Goal: Task Accomplishment & Management: Use online tool/utility

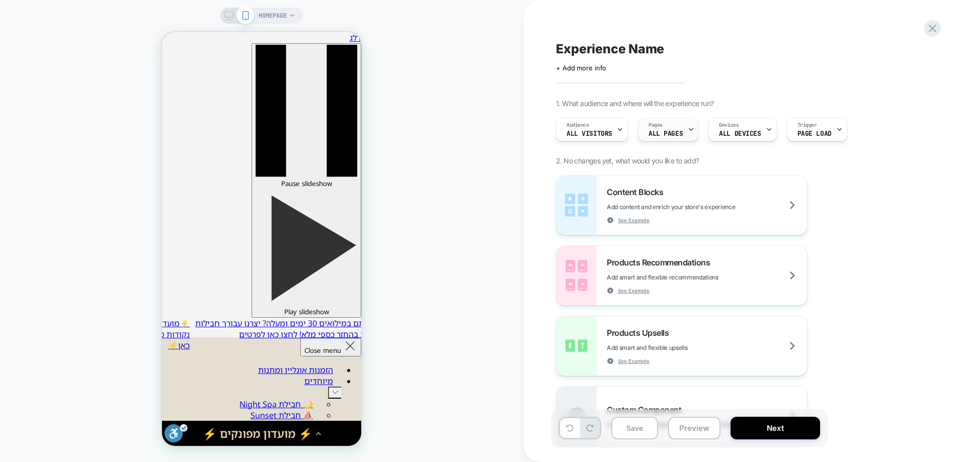
click at [638, 134] on div "Pages ALL PAGES" at bounding box center [665, 129] width 54 height 23
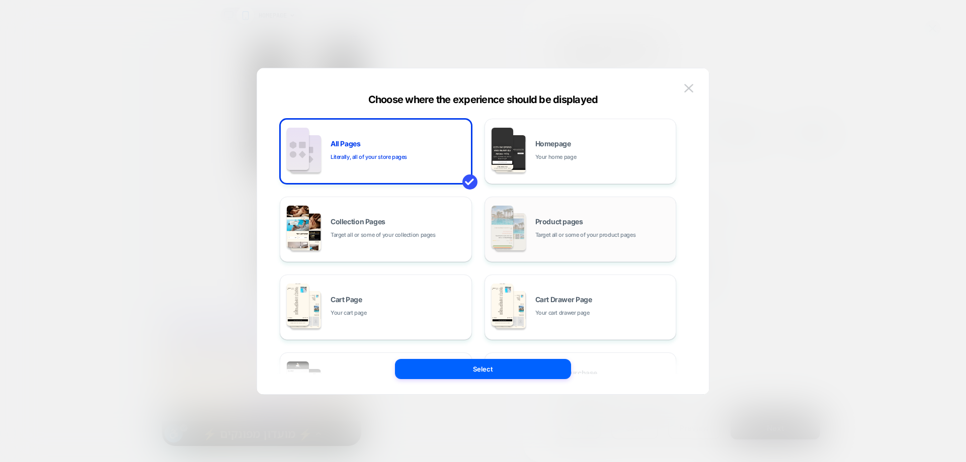
click at [159, 367] on span "Target all or some of your product pages" at bounding box center [114, 374] width 90 height 15
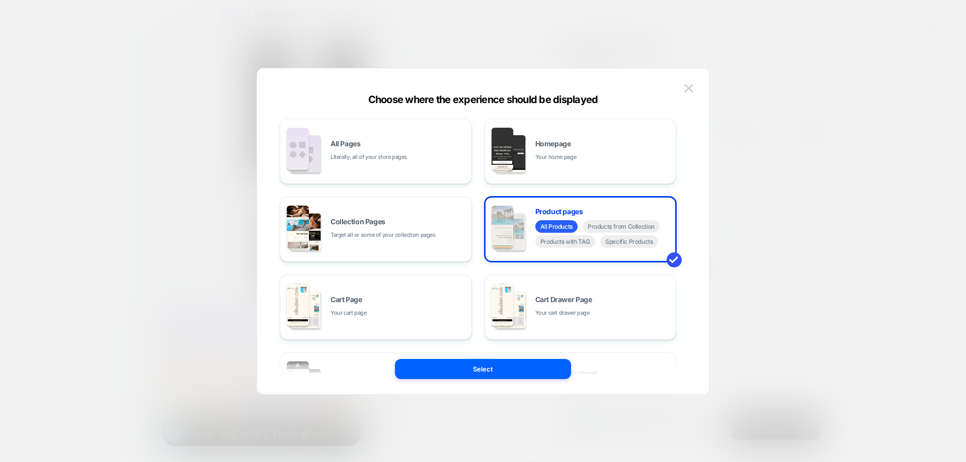
click at [519, 382] on div "All Pages Literally, all of your store pages Homepage Your home page Collection…" at bounding box center [483, 236] width 422 height 316
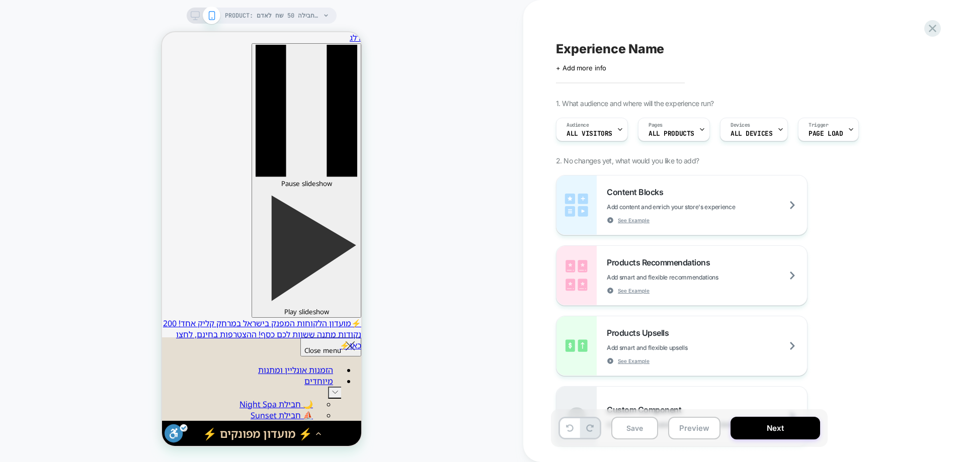
click at [457, 51] on div "PRODUCT: תוספת סוף שבוע ומועדים לחבילה 50 שח לאדם [test] PRODUCT: תוספת סוף שבו…" at bounding box center [261, 231] width 523 height 442
click at [270, 20] on span "PRODUCT: תוספת סוף שבוע ומועדים לחבילה 50 שח לאדם [test]" at bounding box center [273, 16] width 96 height 16
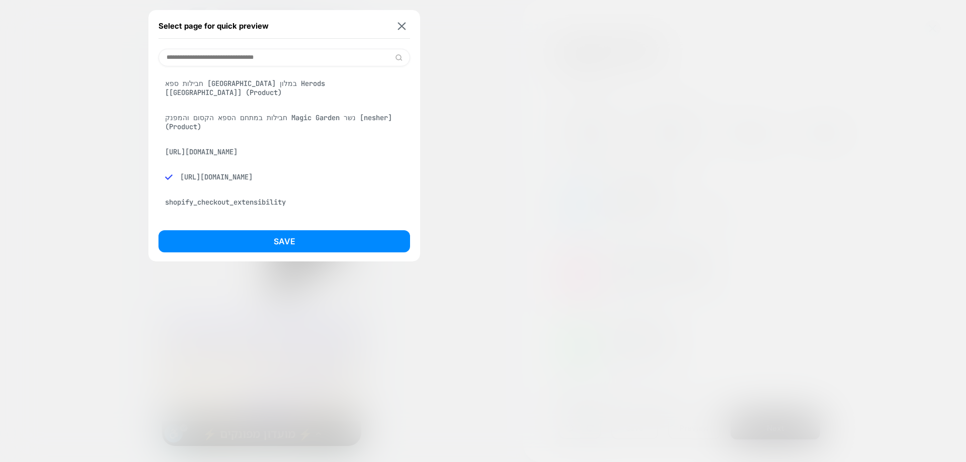
click at [222, 83] on div "חבילות ספא [GEOGRAPHIC_DATA] במלון Herods [[GEOGRAPHIC_DATA]] (Product)" at bounding box center [284, 88] width 252 height 28
click at [293, 253] on div "Save" at bounding box center [284, 244] width 252 height 28
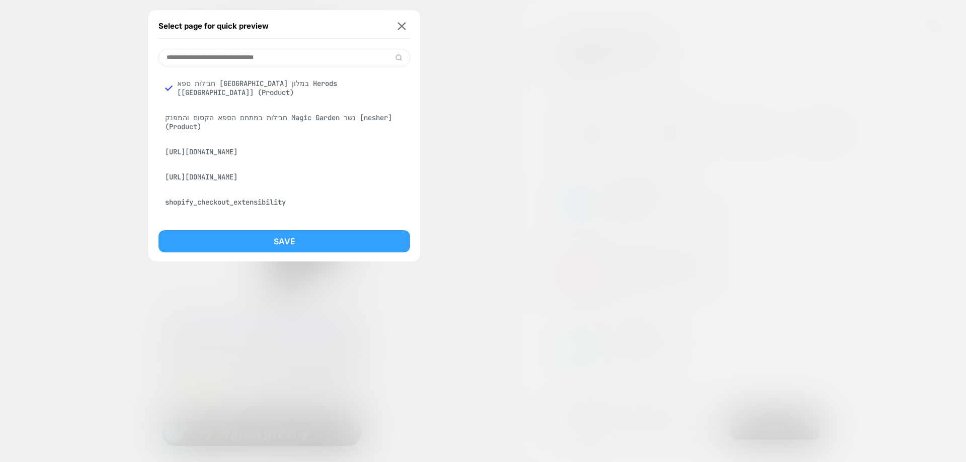
click at [294, 246] on button "Save" at bounding box center [284, 241] width 252 height 22
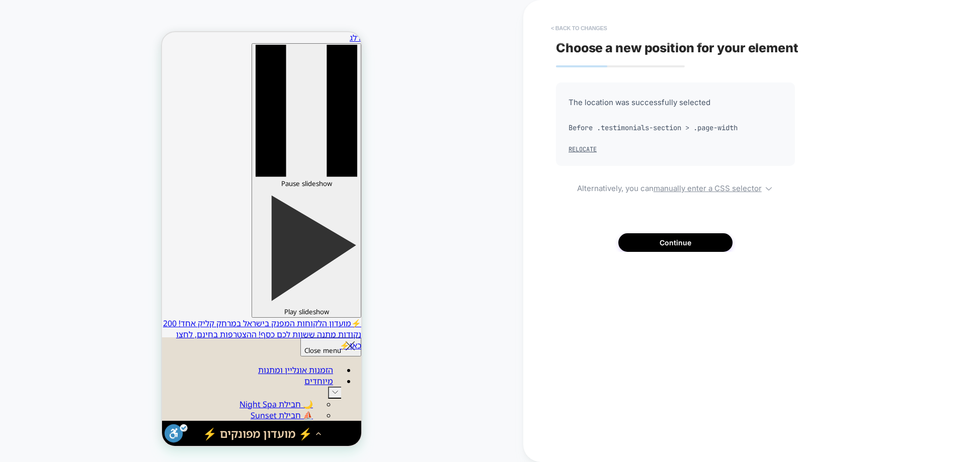
click at [596, 26] on button "< Back to changes" at bounding box center [579, 28] width 66 height 16
click at [415, 237] on div "PRODUCT: חבילות ספא [GEOGRAPHIC_DATA] במלון Herods [[GEOGRAPHIC_DATA]] PRODUCT:…" at bounding box center [261, 231] width 523 height 442
click at [696, 236] on button "Continue" at bounding box center [675, 242] width 114 height 19
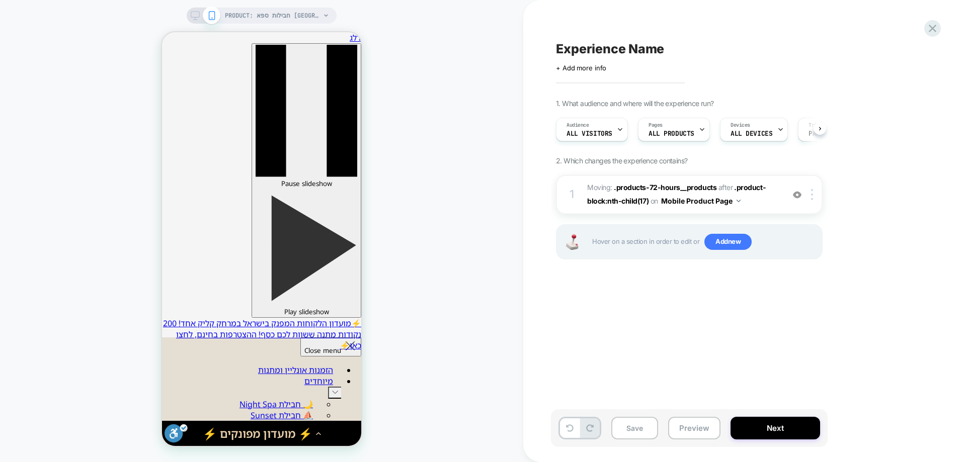
scroll to position [0, 1]
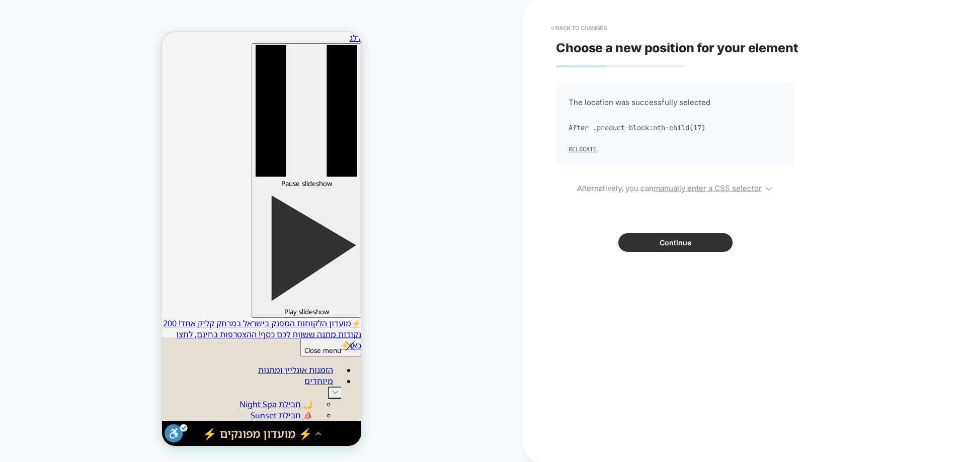
click at [674, 249] on button "Continue" at bounding box center [675, 242] width 114 height 19
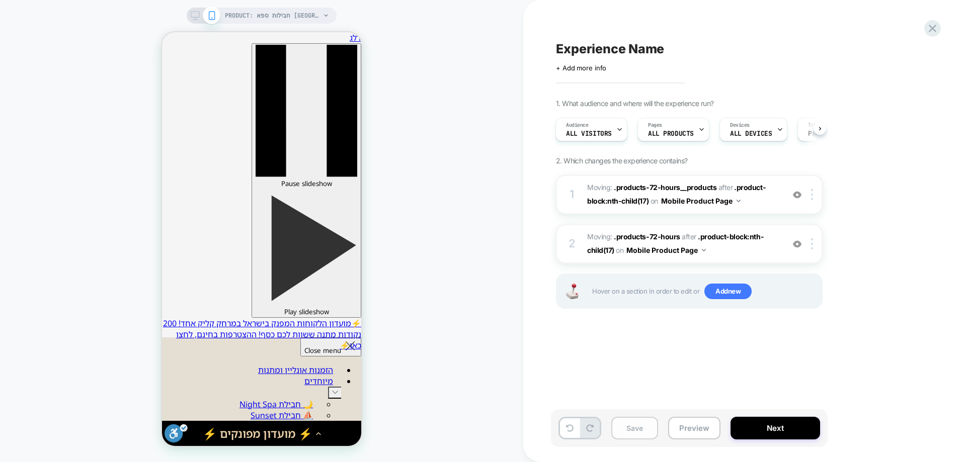
click at [634, 429] on button "Save" at bounding box center [634, 428] width 47 height 23
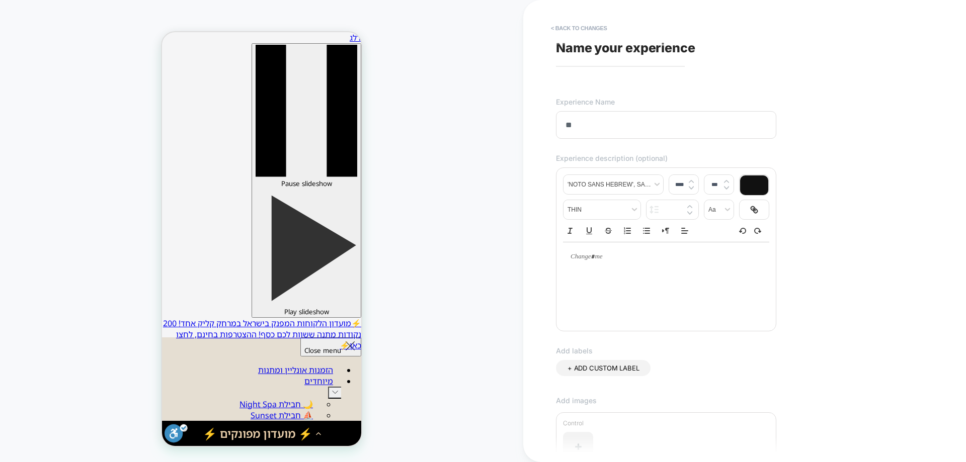
type input "*"
click at [645, 126] on input "**********" at bounding box center [666, 125] width 220 height 28
click at [741, 126] on input "**********" at bounding box center [666, 125] width 220 height 28
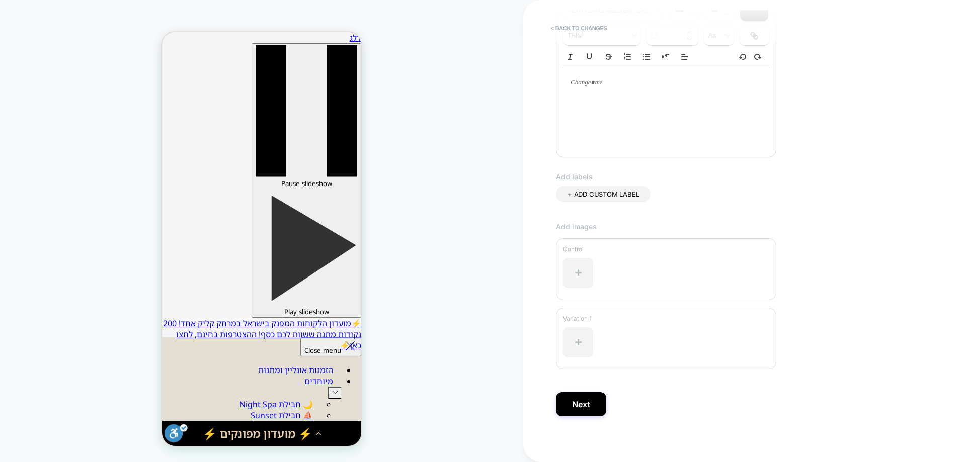
scroll to position [180, 0]
type input "**********"
click at [584, 399] on button "Next" at bounding box center [581, 400] width 50 height 24
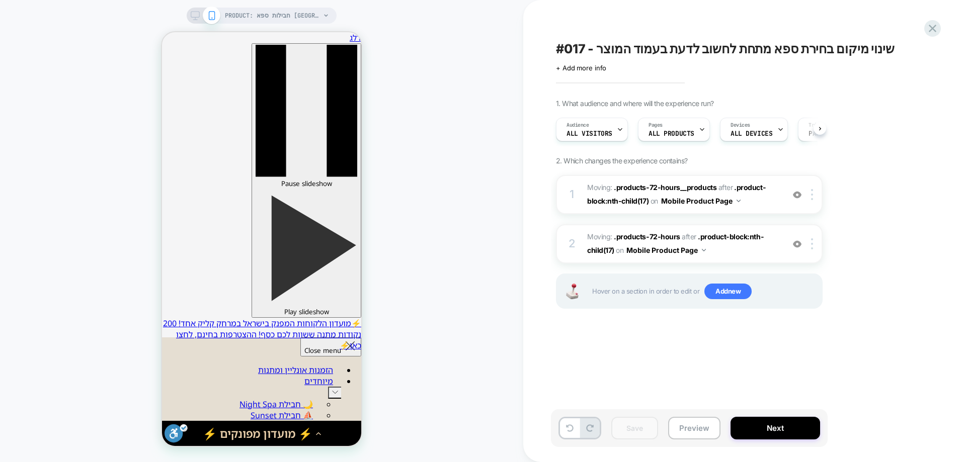
scroll to position [0, 1]
click at [798, 195] on img at bounding box center [797, 195] width 9 height 9
click at [796, 248] on img at bounding box center [797, 244] width 9 height 9
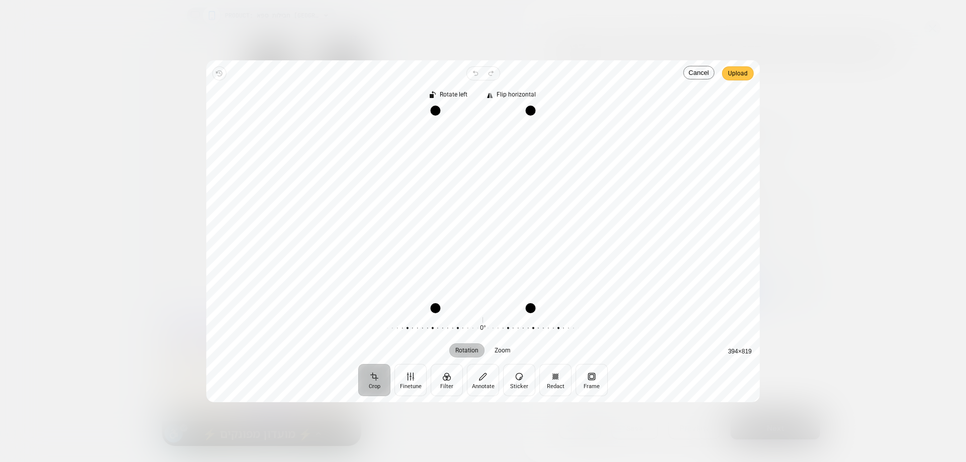
click at [746, 68] on span "Upload" at bounding box center [738, 73] width 20 height 12
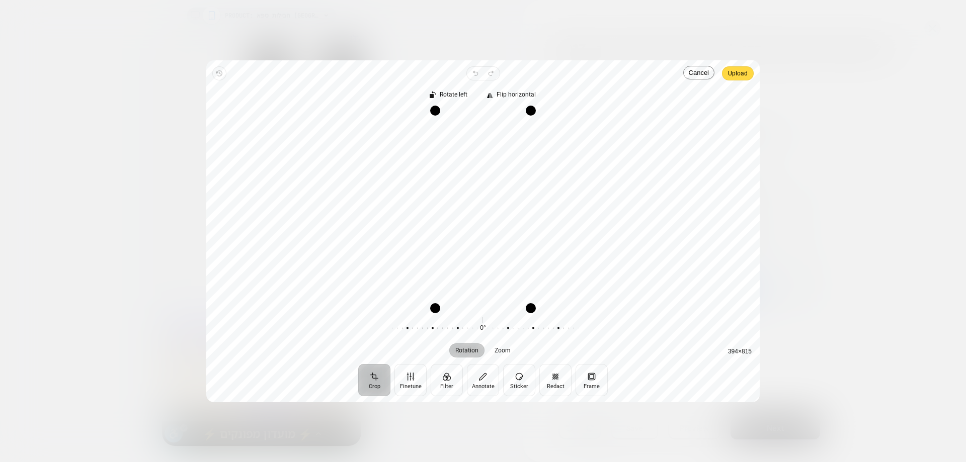
click at [737, 81] on div "Rotate left Flip horizontal" at bounding box center [482, 91] width 537 height 22
click at [737, 78] on span "Upload" at bounding box center [738, 73] width 20 height 12
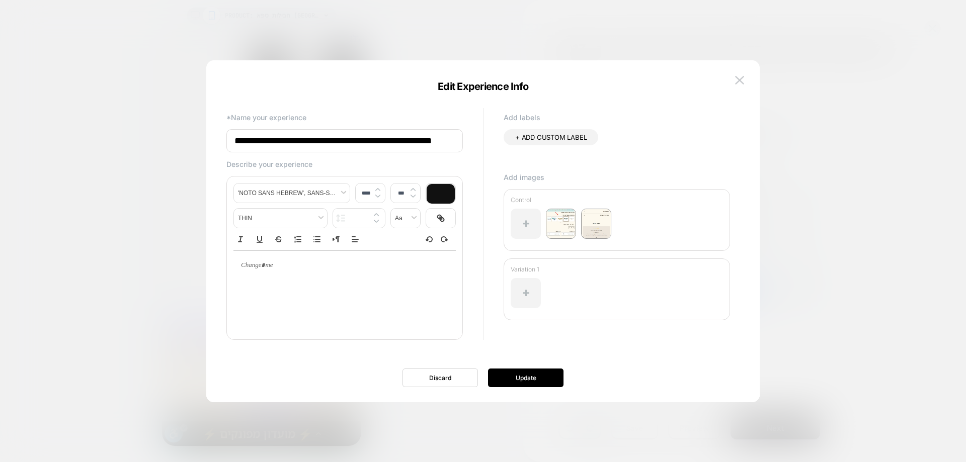
click at [542, 288] on div at bounding box center [617, 297] width 212 height 48
click at [524, 286] on div at bounding box center [526, 293] width 30 height 30
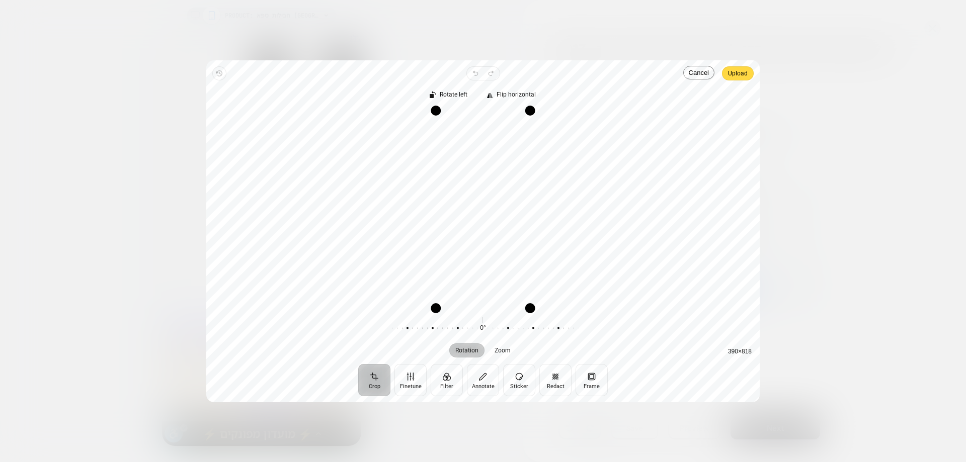
click at [744, 80] on span "Upload" at bounding box center [738, 73] width 20 height 14
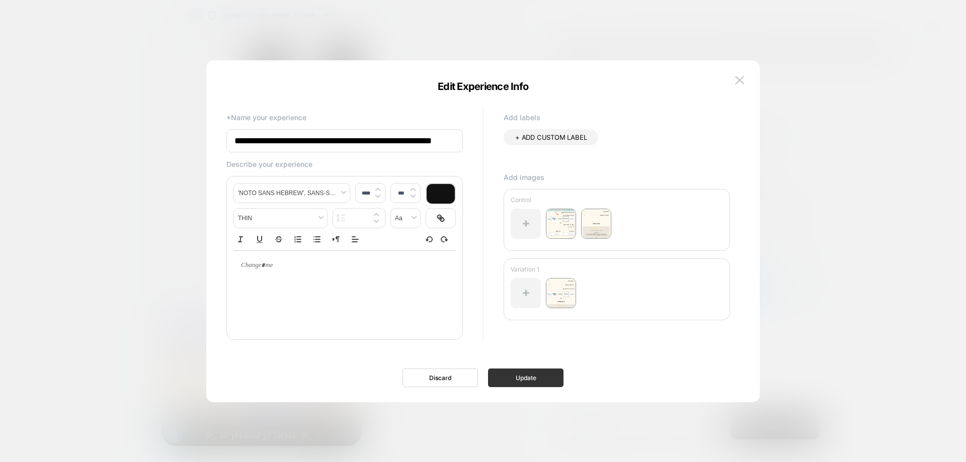
click at [550, 380] on button "Update" at bounding box center [525, 378] width 75 height 19
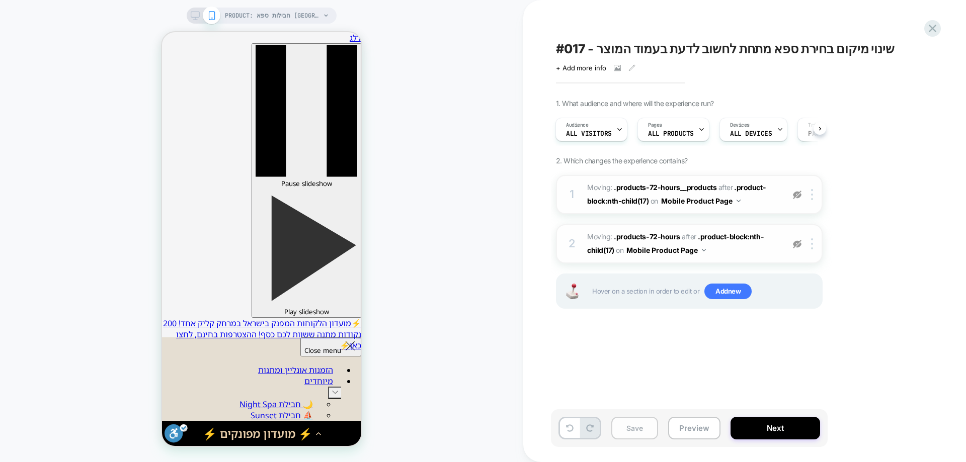
click at [0, 0] on button "Save" at bounding box center [0, 0] width 0 height 0
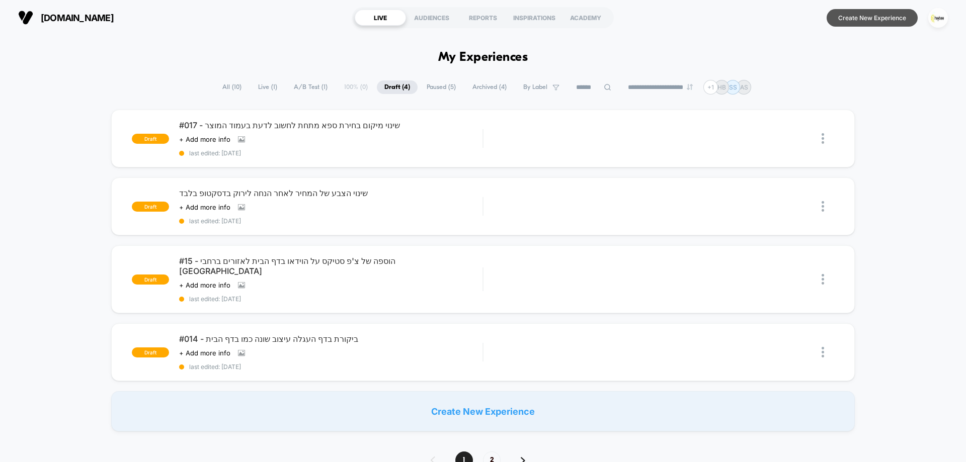
click at [871, 18] on button "Create New Experience" at bounding box center [872, 18] width 91 height 18
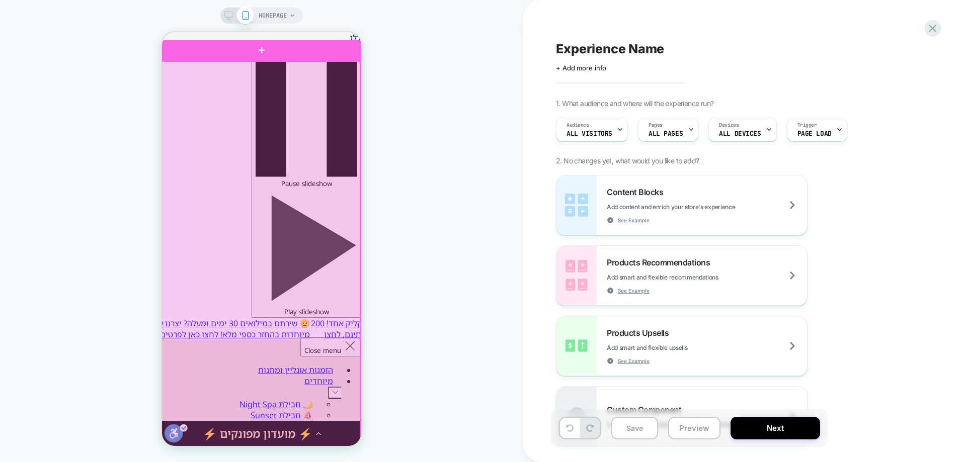
click at [298, 138] on div at bounding box center [260, 268] width 199 height 414
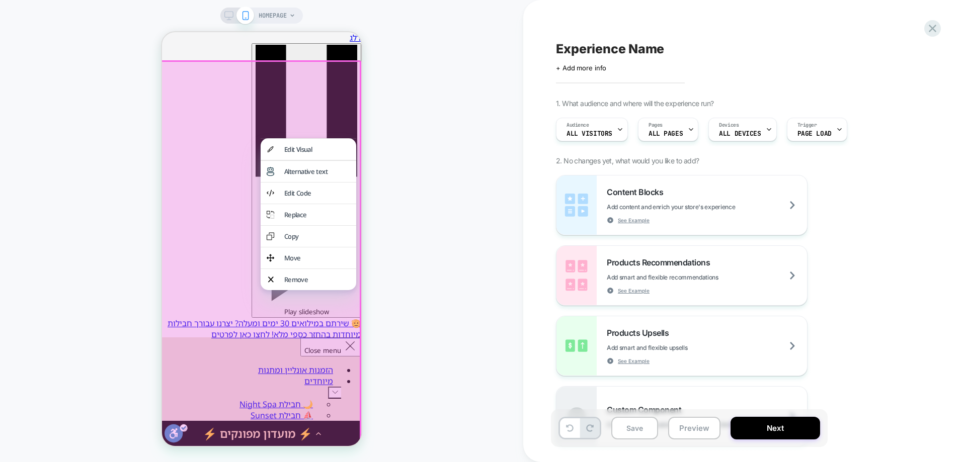
click at [445, 134] on div "HOMEPAGE" at bounding box center [261, 231] width 523 height 442
click at [327, 117] on div at bounding box center [260, 268] width 202 height 417
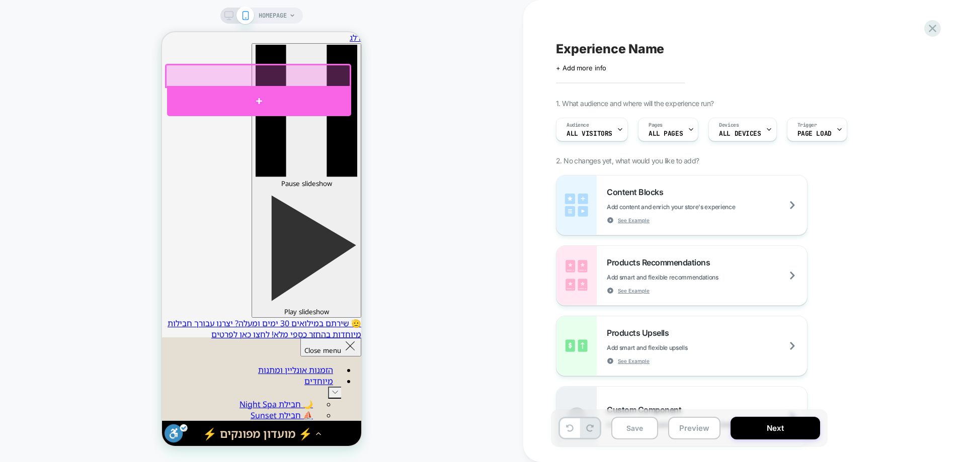
click at [262, 97] on div at bounding box center [259, 101] width 184 height 30
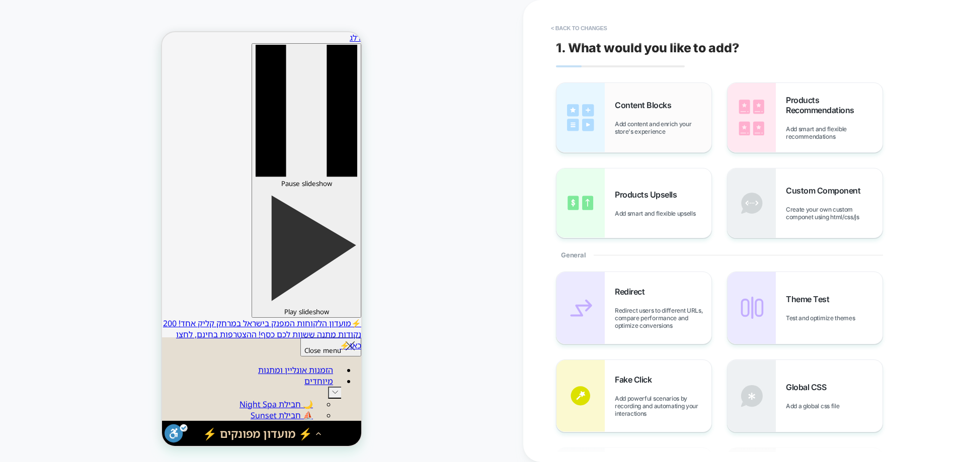
click at [0, 0] on div "Content Blocks Add content and enrich your store's experience" at bounding box center [0, 0] width 0 height 0
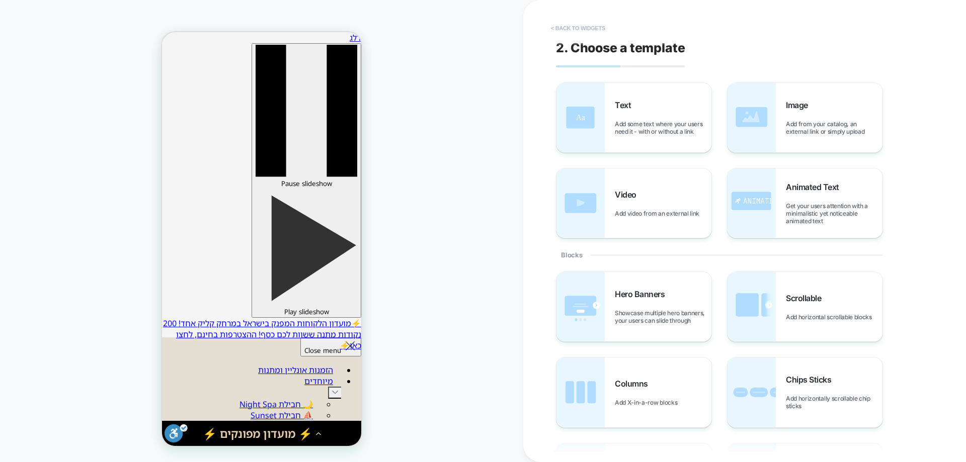
click at [0, 0] on button "< Back to widgets" at bounding box center [0, 0] width 0 height 0
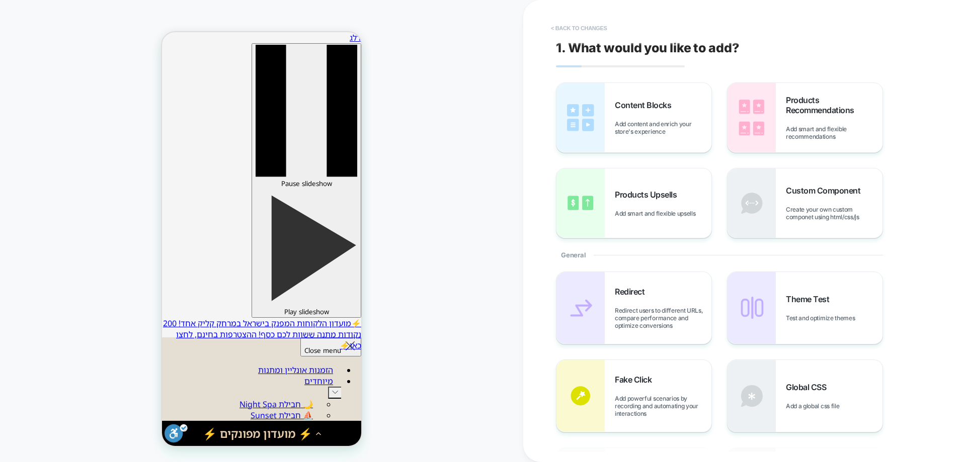
click at [0, 0] on button "< Back to changes" at bounding box center [0, 0] width 0 height 0
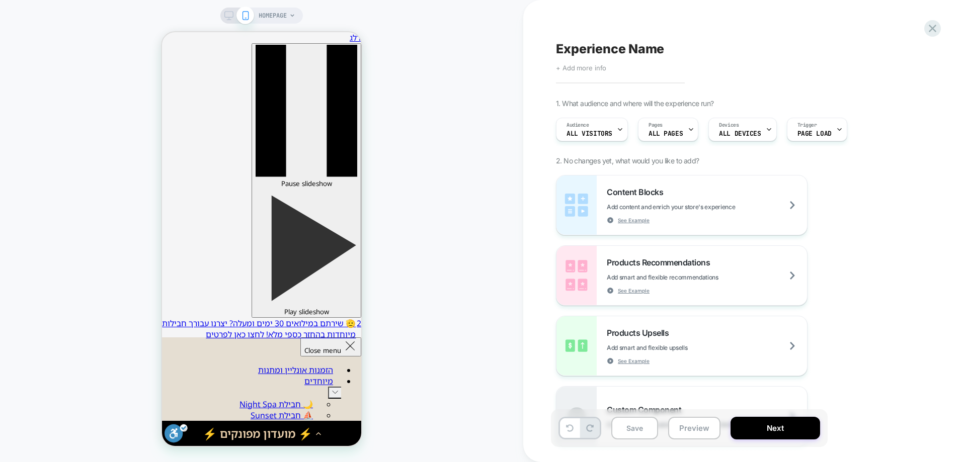
click at [584, 67] on span "+ Add more info" at bounding box center [581, 68] width 50 height 8
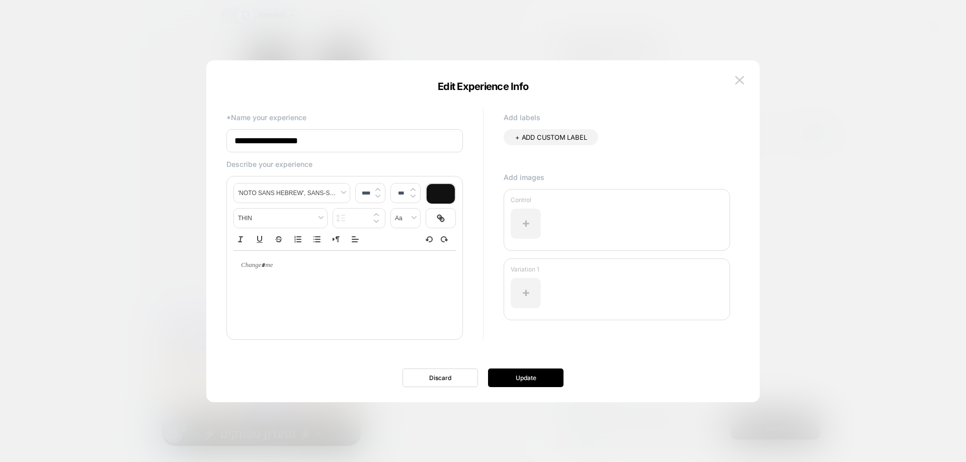
type input "**********"
drag, startPoint x: 554, startPoint y: 393, endPoint x: 550, endPoint y: 376, distance: 17.6
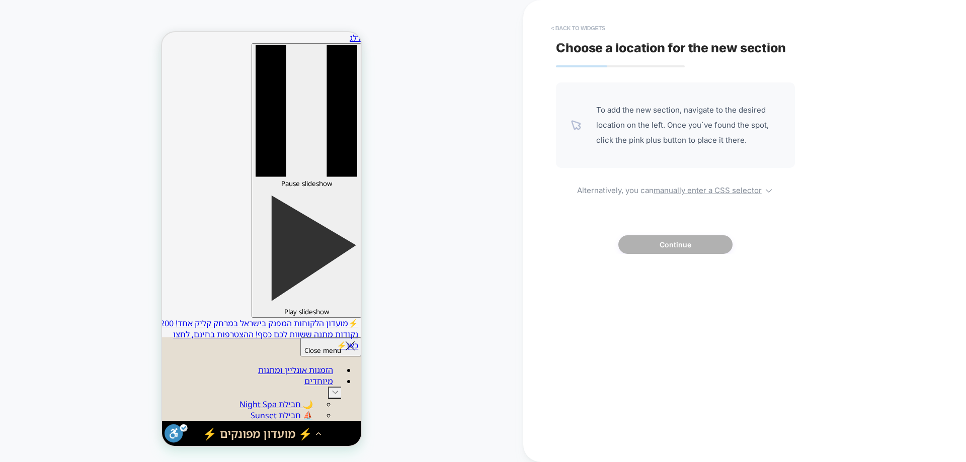
click at [0, 0] on button "< Back to widgets" at bounding box center [0, 0] width 0 height 0
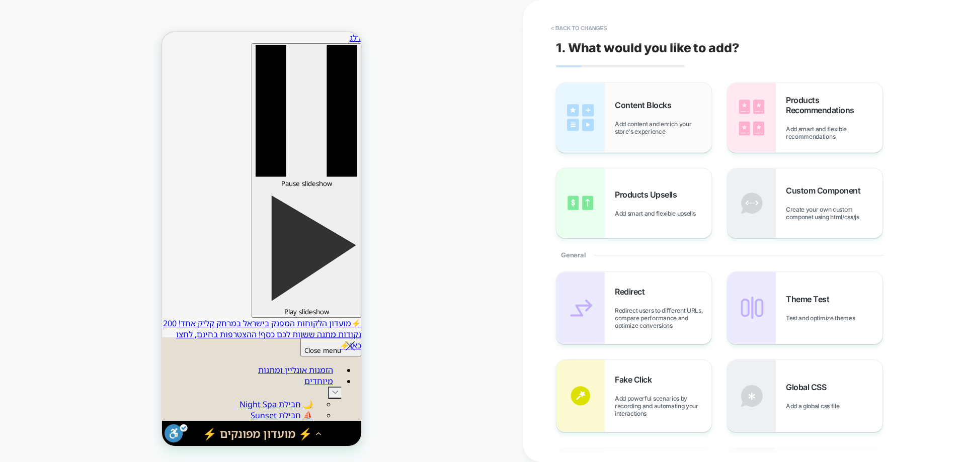
click at [0, 0] on div "Content Blocks Add content and enrich your store's experience" at bounding box center [0, 0] width 0 height 0
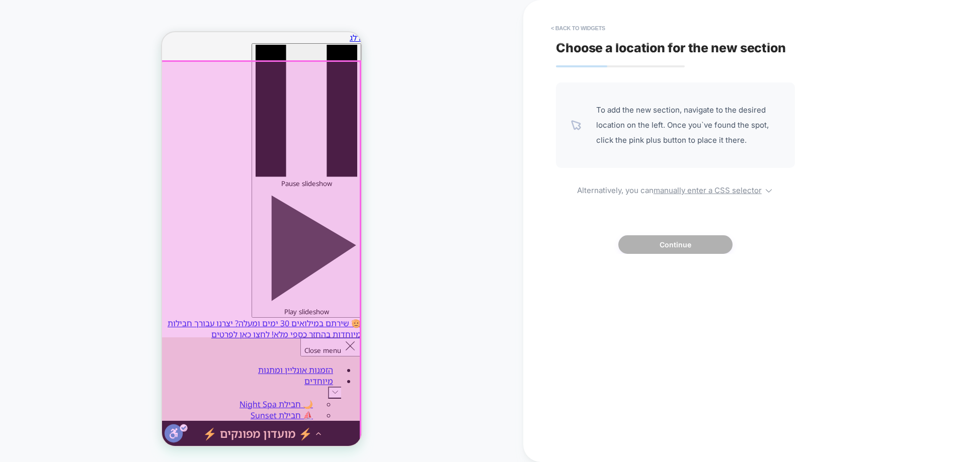
click at [353, 76] on div at bounding box center [260, 268] width 199 height 414
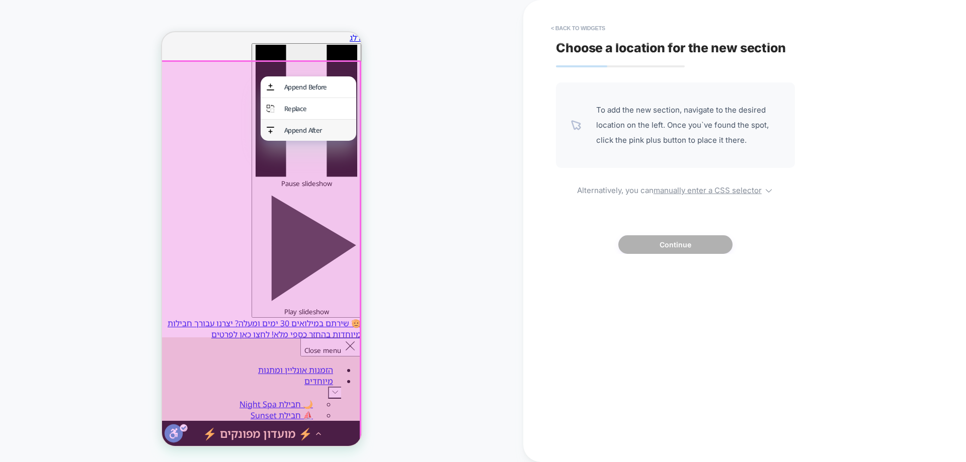
click at [313, 135] on div "Append After" at bounding box center [317, 130] width 66 height 9
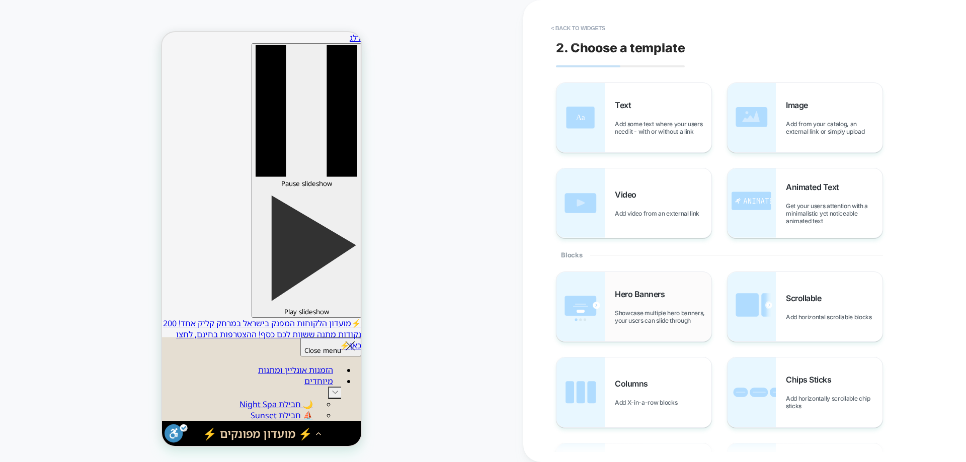
scroll to position [28, 0]
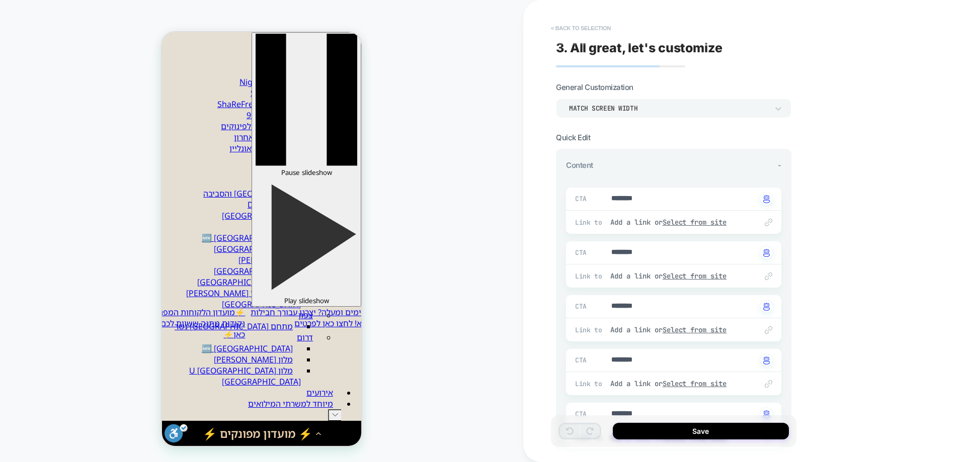
click at [580, 31] on button "< Back to selection" at bounding box center [581, 28] width 70 height 16
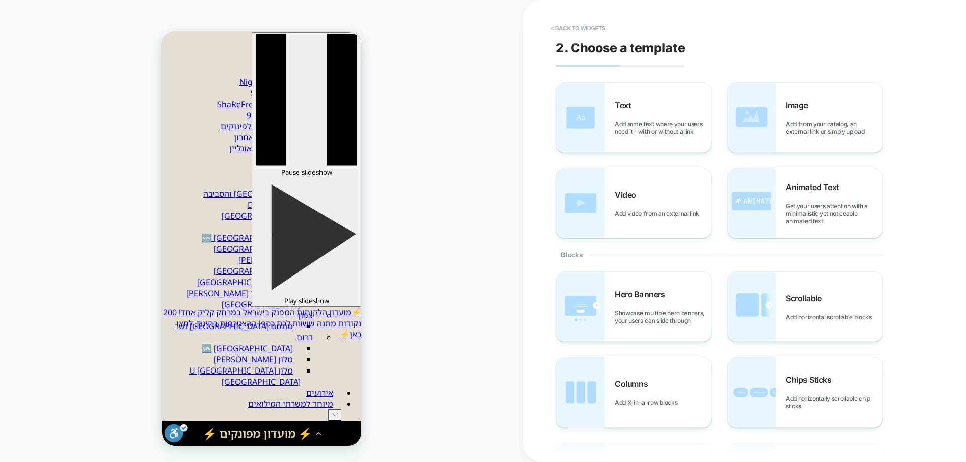
scroll to position [0, 0]
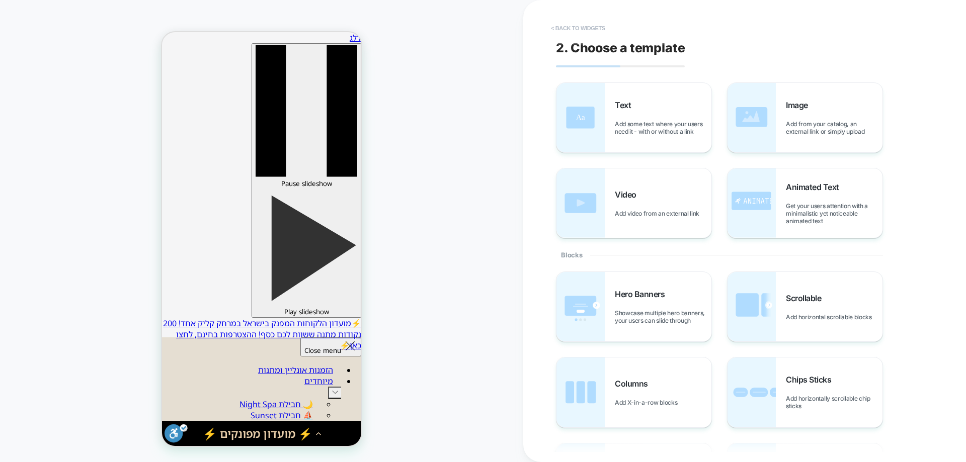
click at [578, 31] on button "< Back to widgets" at bounding box center [578, 28] width 64 height 16
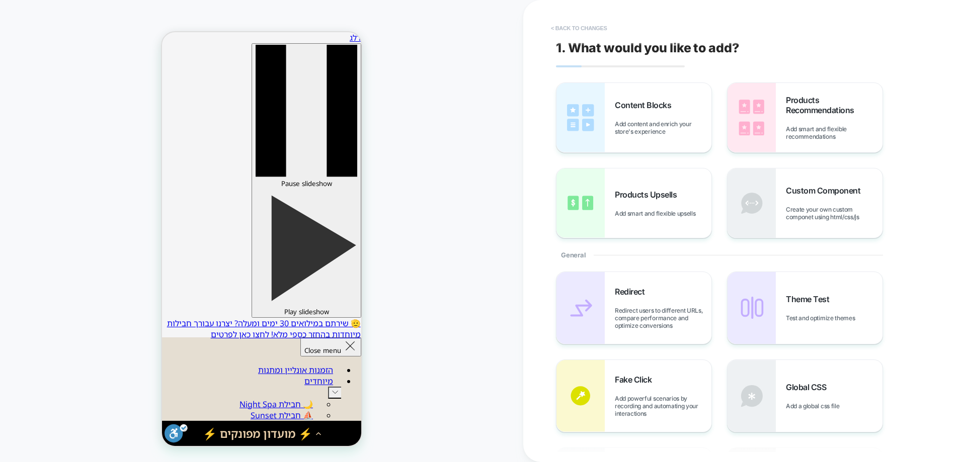
click at [589, 27] on button "< Back to changes" at bounding box center [579, 28] width 66 height 16
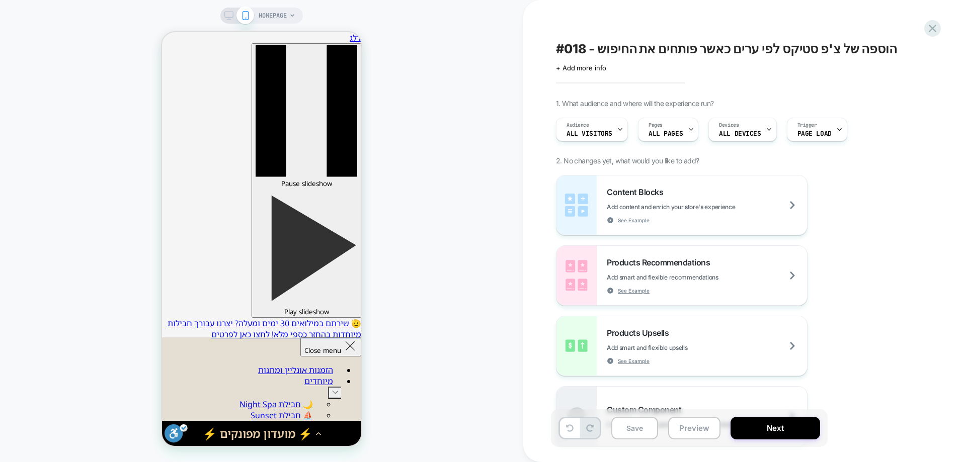
click at [923, 24] on div "#018 - הוספה של צ'פ סטיקס לפי ערים כאשר פותחים את החיפוש Click to edit experien…" at bounding box center [739, 231] width 377 height 442
click at [934, 24] on icon at bounding box center [933, 29] width 14 height 14
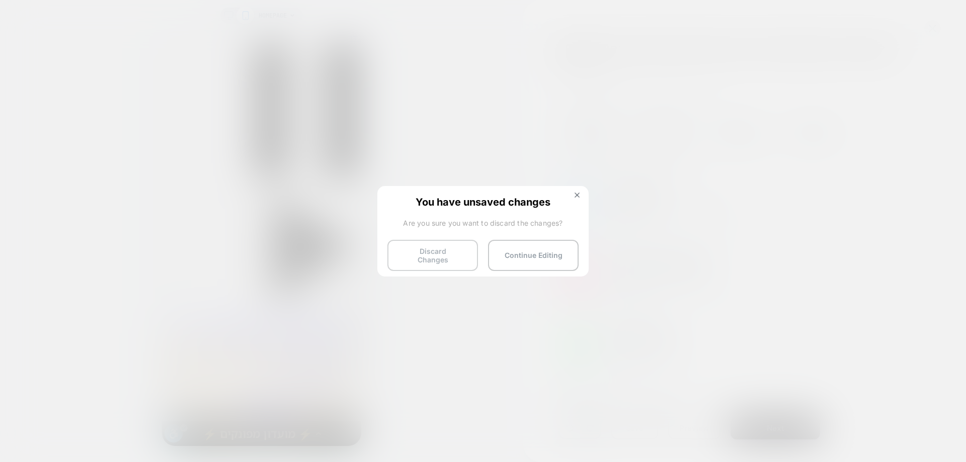
click at [463, 246] on button "Discard Changes" at bounding box center [432, 255] width 91 height 31
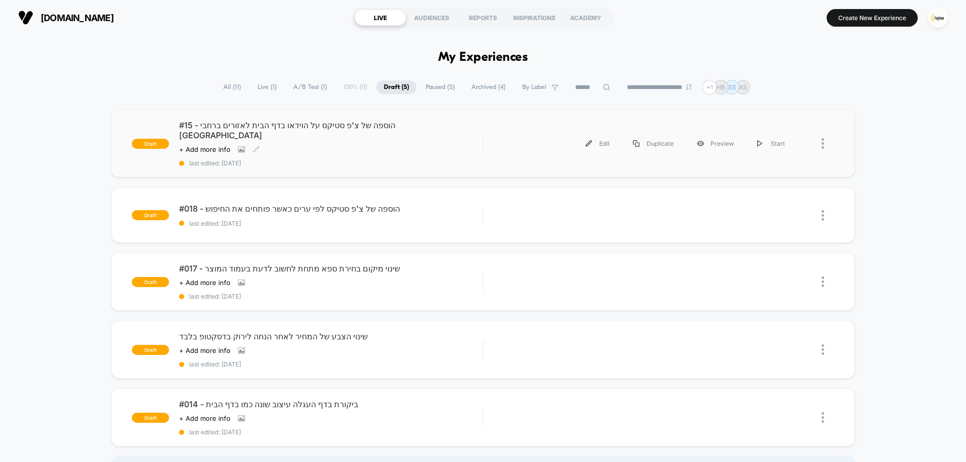
click at [323, 131] on div "#15 - הוספה של [PERSON_NAME]'פ סטיקס על הוידאו בדף הבית לאזורים ברחבי הארץ Clic…" at bounding box center [330, 143] width 303 height 47
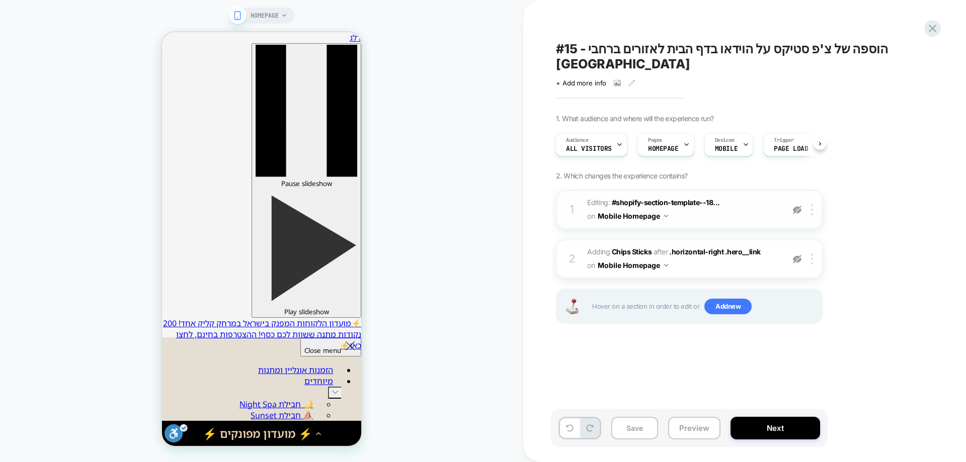
click at [801, 204] on div at bounding box center [797, 209] width 17 height 11
click at [800, 255] on img at bounding box center [797, 259] width 9 height 9
click at [634, 248] on b "Chips Sticks" at bounding box center [632, 252] width 40 height 9
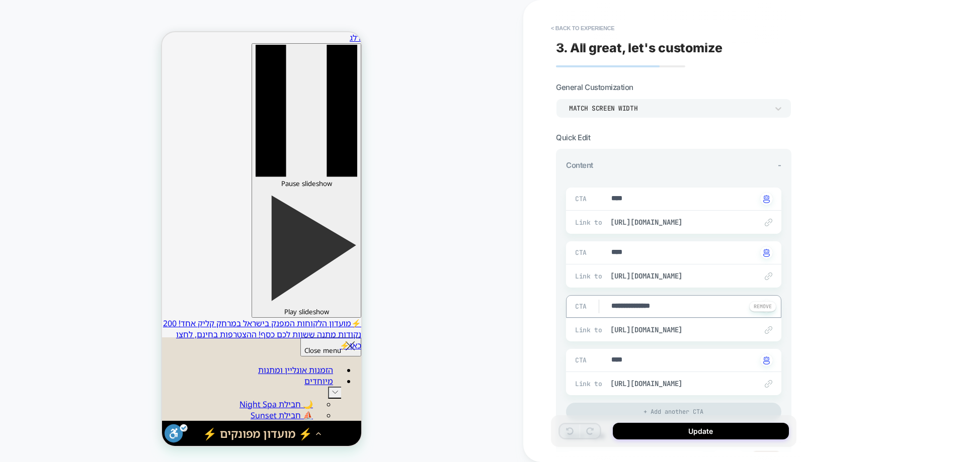
click at [615, 305] on textarea "**********" at bounding box center [683, 306] width 147 height 11
type textarea "*"
type textarea "*******"
type textarea "*"
type textarea "*******"
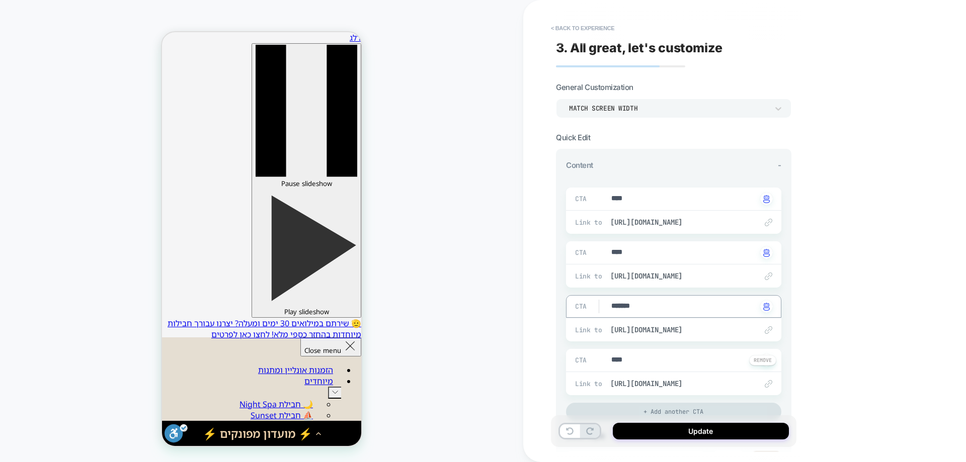
type textarea "*"
type textarea "*******"
click at [696, 434] on button "Update" at bounding box center [701, 431] width 176 height 17
type textarea "*"
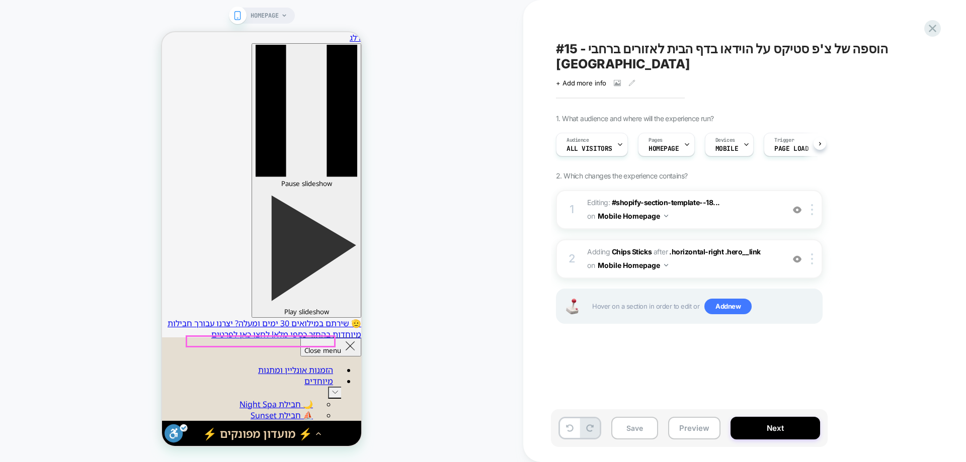
scroll to position [0, 1]
click at [632, 431] on button "Save" at bounding box center [634, 428] width 47 height 23
click at [924, 29] on div "#15 - הוספה של [PERSON_NAME]'פ סטיקס על הוידאו בדף הבית לאזורים ברחבי הארץ Clic…" at bounding box center [739, 231] width 377 height 442
click at [929, 26] on icon at bounding box center [933, 29] width 14 height 14
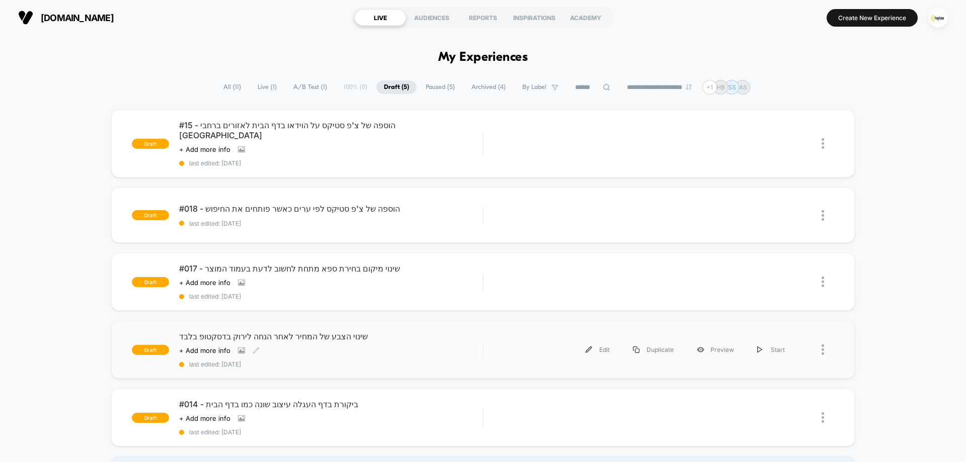
click at [313, 347] on div "Click to view images Click to edit experience details + Add more info" at bounding box center [285, 351] width 212 height 8
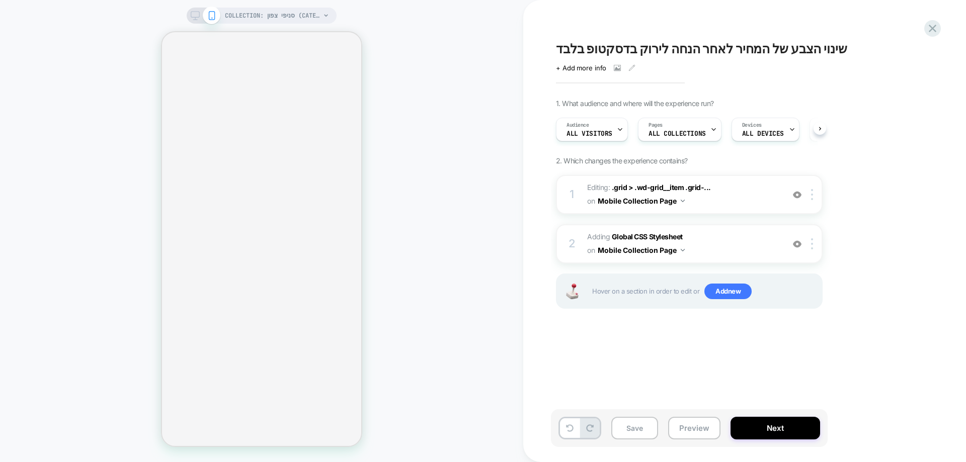
scroll to position [0, 1]
select select "******"
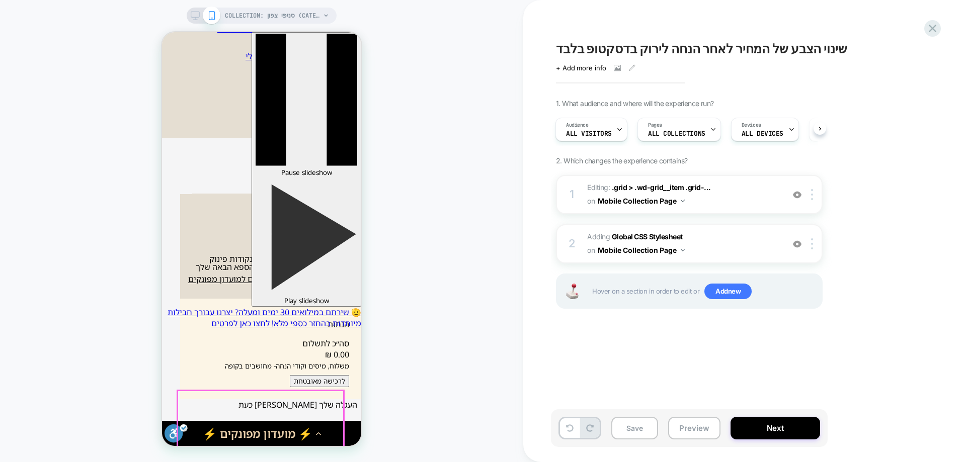
scroll to position [252, 0]
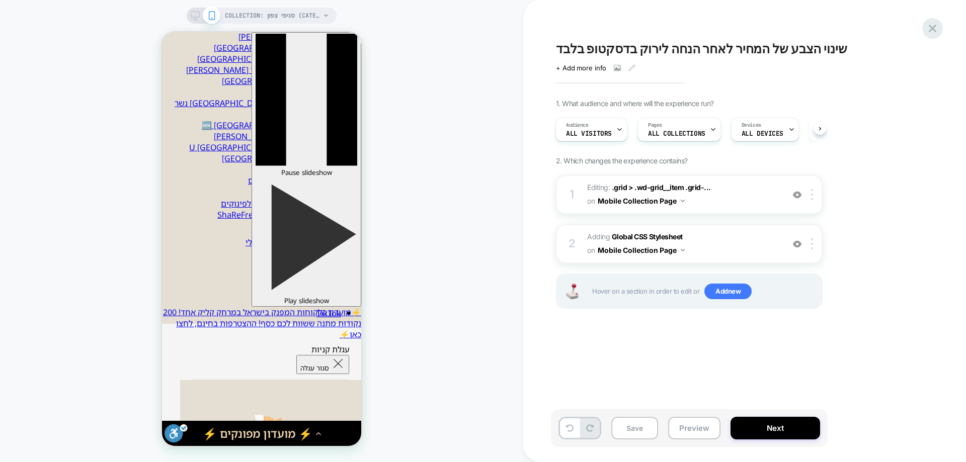
click at [930, 26] on icon at bounding box center [933, 29] width 8 height 8
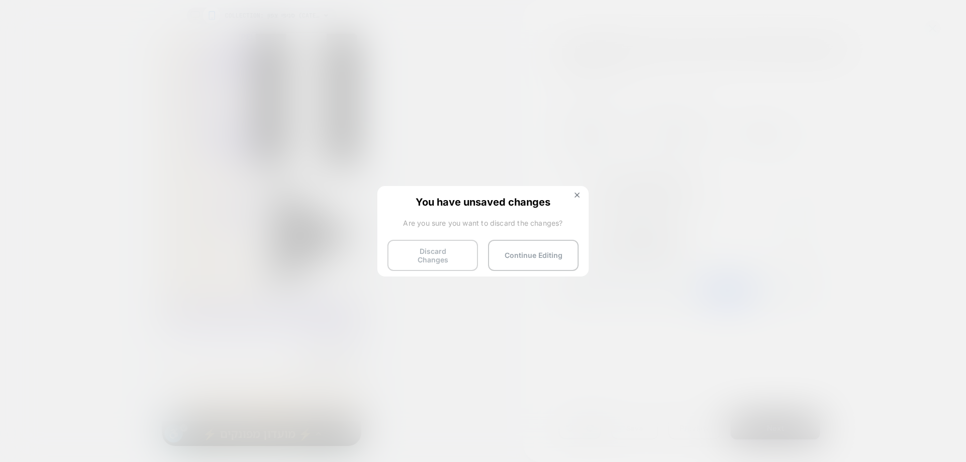
click at [436, 243] on button "Discard Changes" at bounding box center [432, 255] width 91 height 31
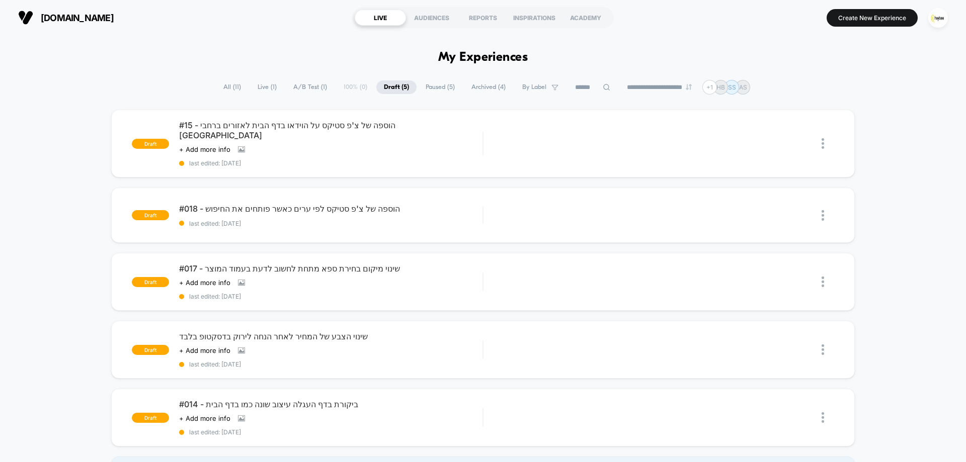
click at [868, 29] on section "Create New Experience" at bounding box center [797, 17] width 307 height 25
click at [868, 20] on button "Create New Experience" at bounding box center [872, 18] width 91 height 18
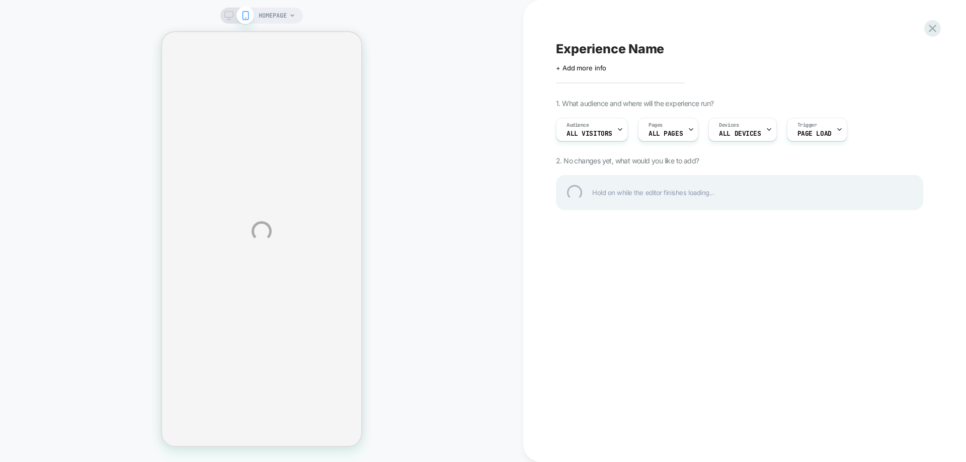
click at [680, 131] on div "HOMEPAGE Experience Name Click to edit experience details + Add more info 1. Wh…" at bounding box center [483, 231] width 966 height 462
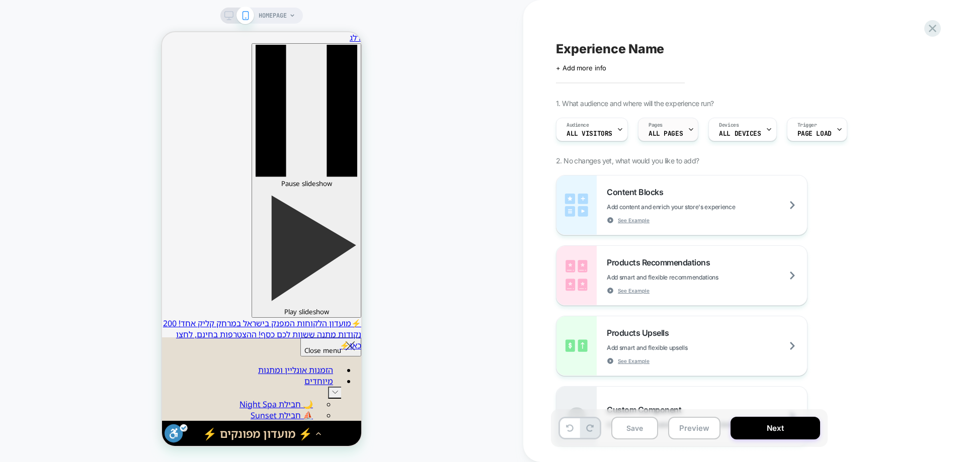
click at [668, 135] on span "ALL PAGES" at bounding box center [665, 133] width 34 height 7
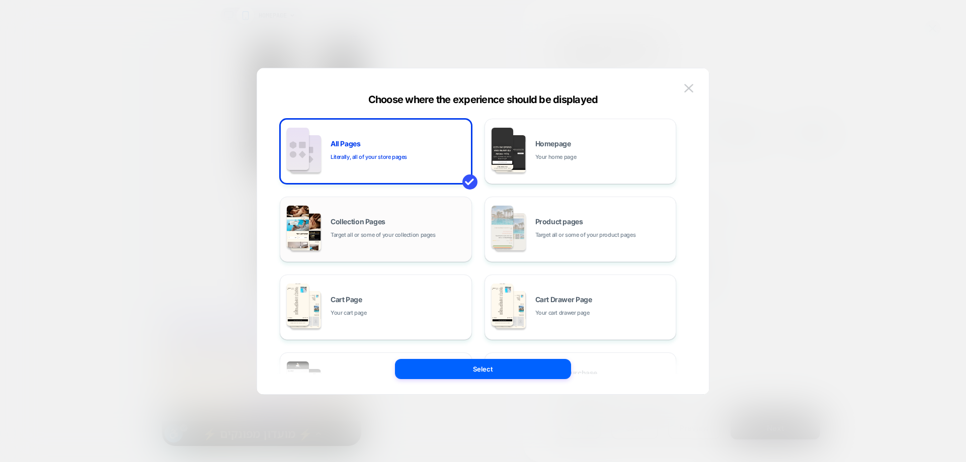
click at [357, 224] on span "Collection Pages" at bounding box center [358, 221] width 55 height 7
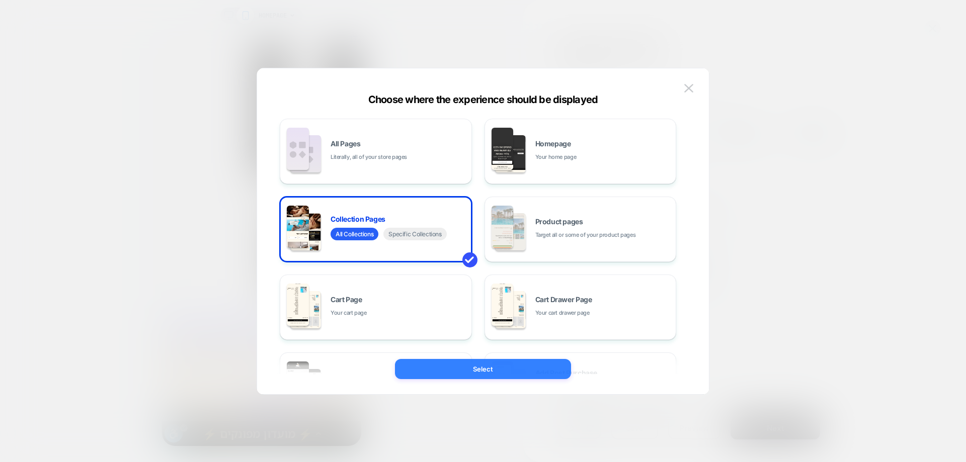
click at [519, 363] on button "Select" at bounding box center [483, 369] width 176 height 20
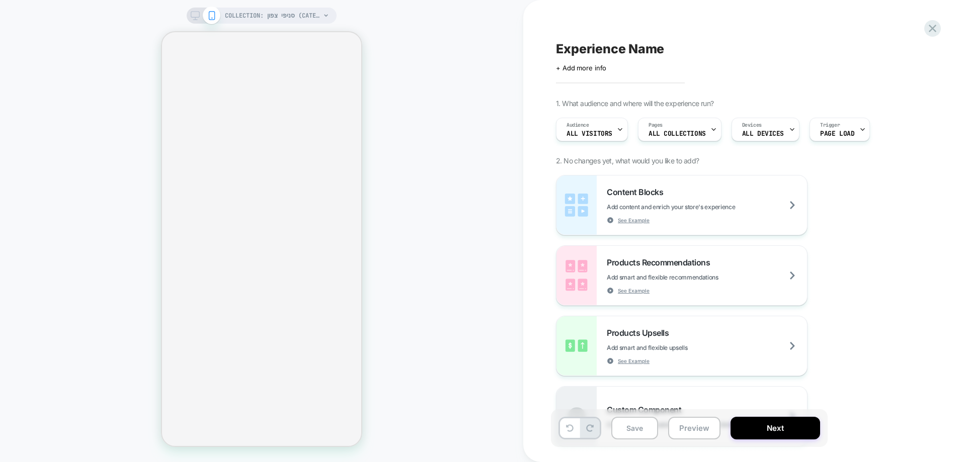
select select "******"
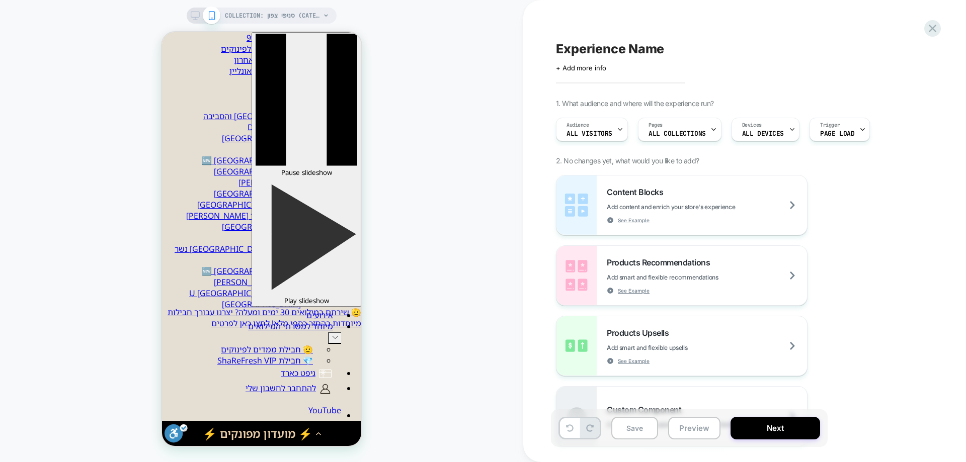
scroll to position [302, 0]
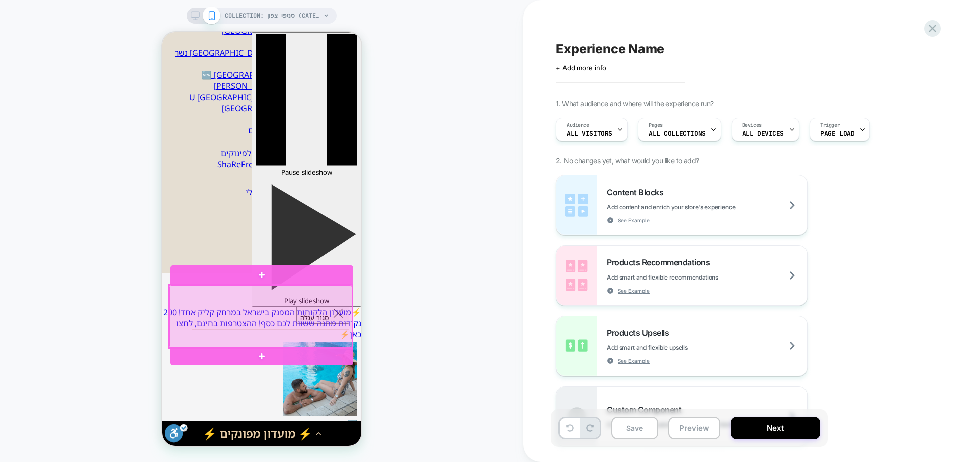
click at [340, 303] on div at bounding box center [260, 316] width 183 height 63
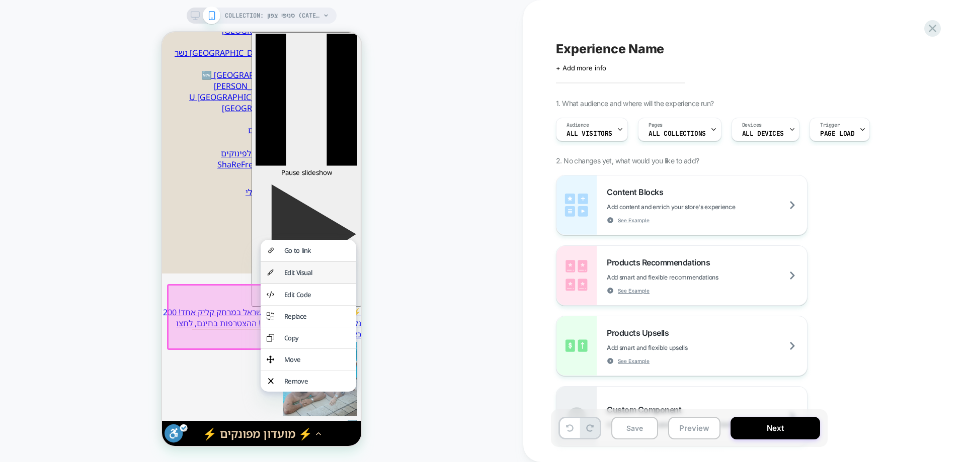
drag, startPoint x: 331, startPoint y: 275, endPoint x: 649, endPoint y: 347, distance: 326.6
click at [331, 275] on div "Edit Visual" at bounding box center [317, 272] width 66 height 9
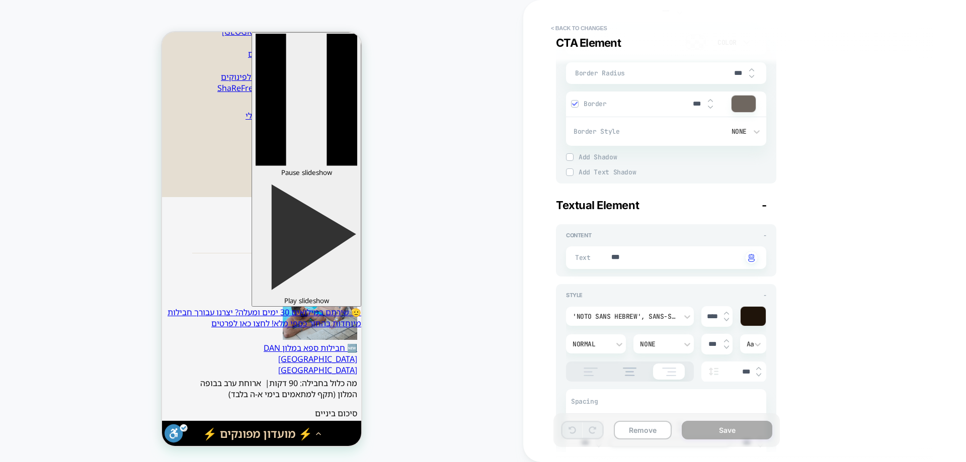
scroll to position [704, 0]
type textarea "*"
click at [637, 257] on textarea "***" at bounding box center [676, 255] width 132 height 11
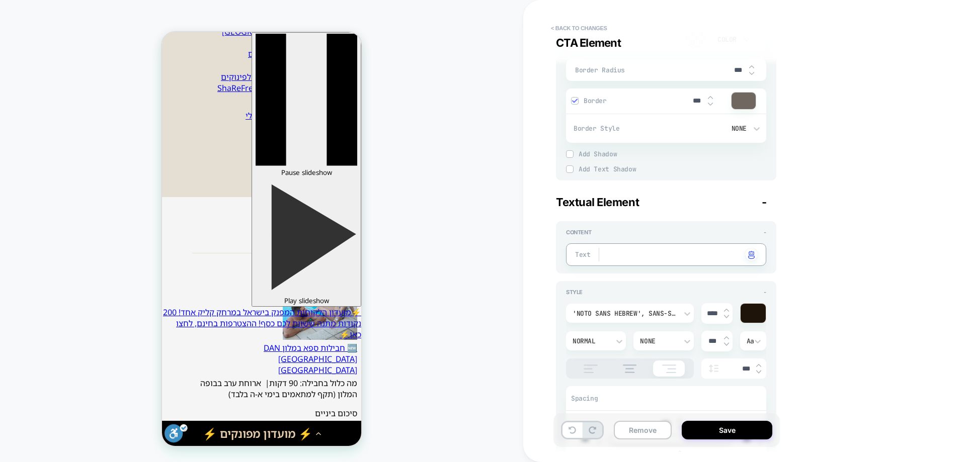
type textarea "*"
click at [729, 430] on button "Save" at bounding box center [727, 430] width 91 height 19
type textarea "*"
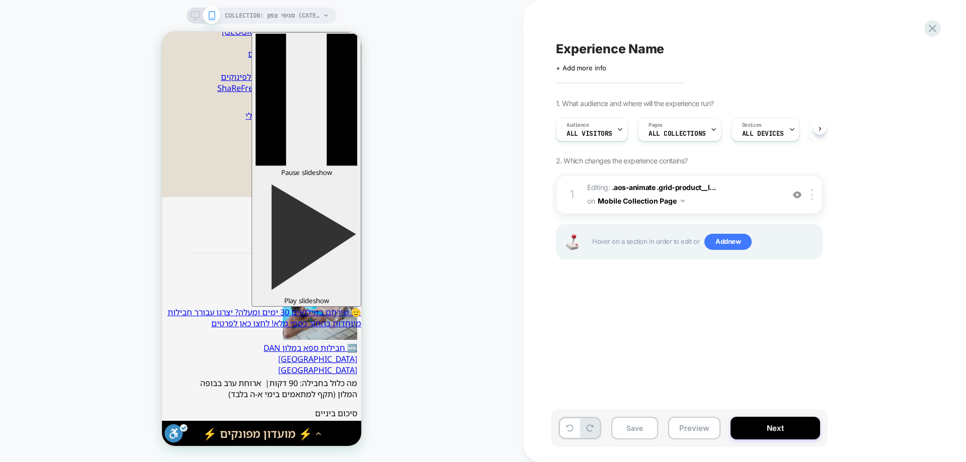
scroll to position [0, 1]
click at [812, 200] on img at bounding box center [812, 194] width 2 height 11
click at [813, 197] on img at bounding box center [812, 194] width 2 height 11
click at [882, 254] on div "1. What audience and where will the experience run? Audience All Visitors Pages…" at bounding box center [739, 192] width 367 height 186
click at [815, 192] on div at bounding box center [813, 194] width 17 height 11
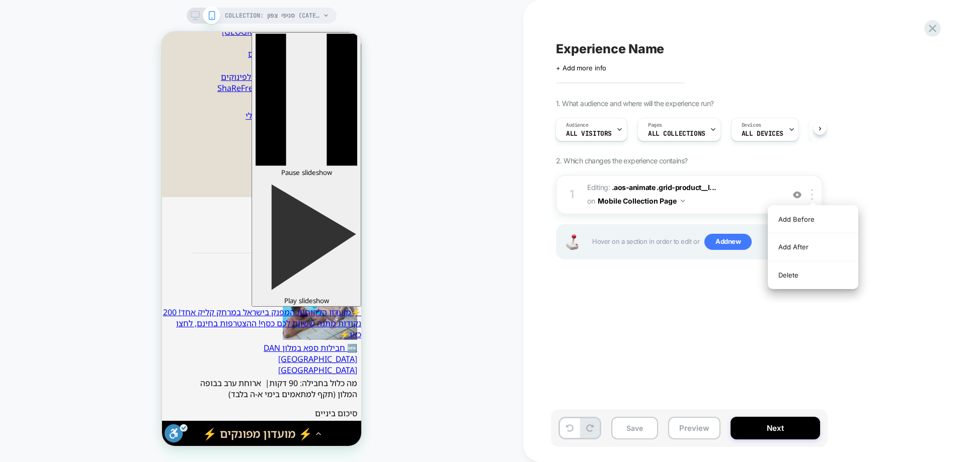
click at [883, 174] on div "1. What audience and where will the experience run? Audience All Visitors Pages…" at bounding box center [739, 192] width 367 height 186
click at [635, 422] on button "Save" at bounding box center [634, 428] width 47 height 23
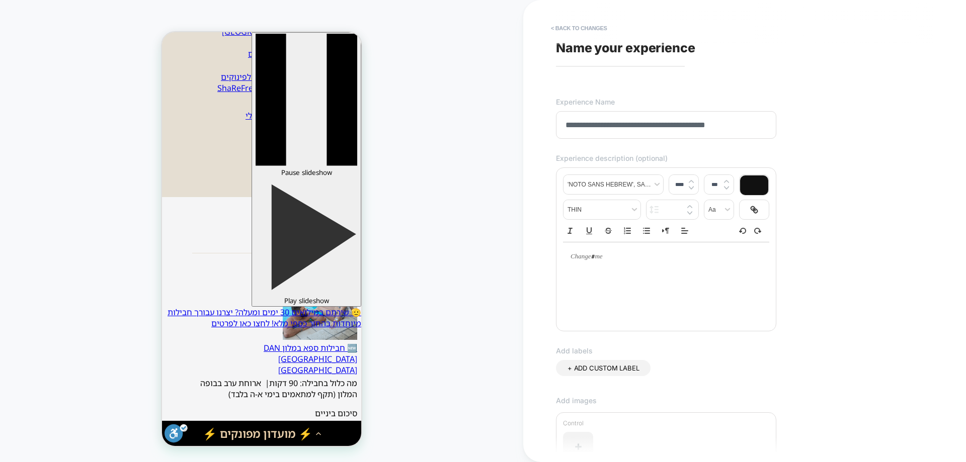
click at [598, 128] on input "**********" at bounding box center [666, 125] width 220 height 28
type input "**********"
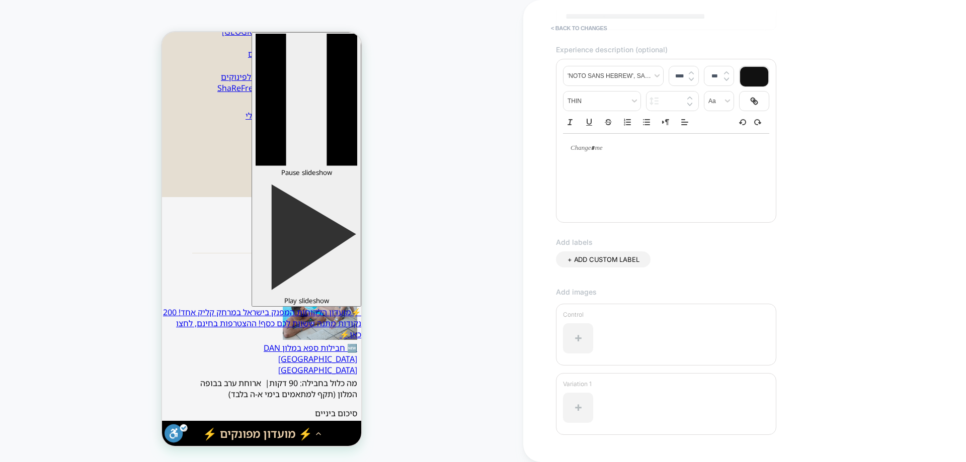
scroll to position [180, 0]
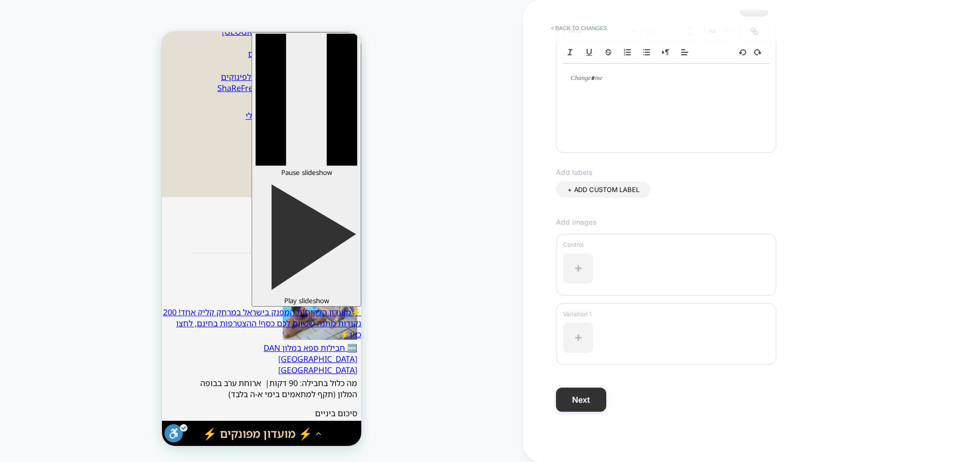
click at [574, 406] on button "Next" at bounding box center [581, 400] width 50 height 24
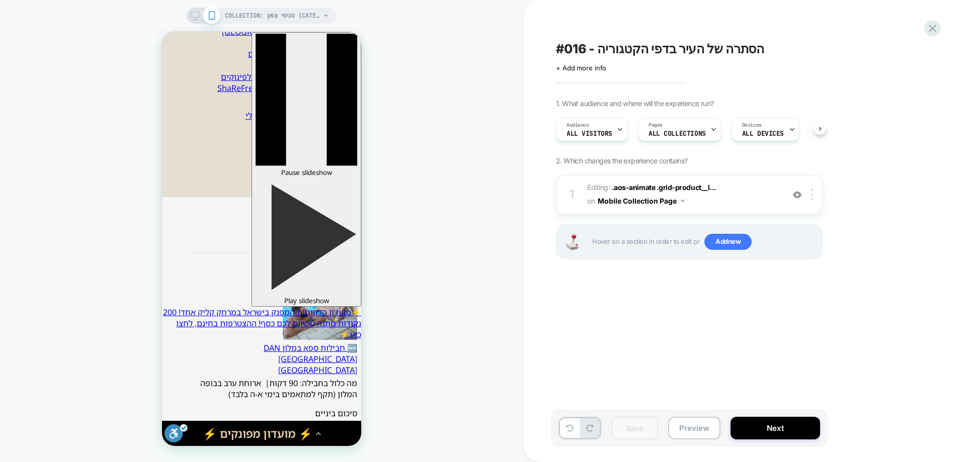
scroll to position [0, 1]
click at [791, 196] on div at bounding box center [797, 194] width 17 height 11
click at [595, 68] on span "+ Add more info" at bounding box center [581, 68] width 50 height 8
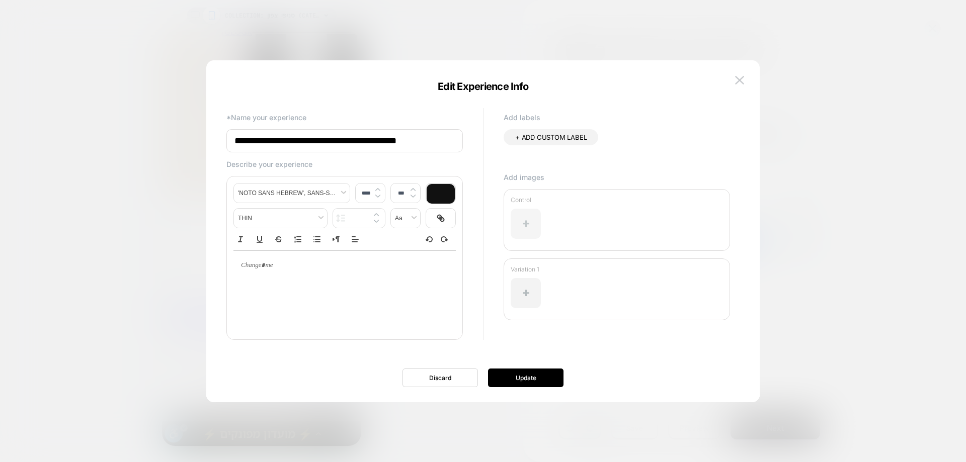
click at [523, 228] on div at bounding box center [526, 224] width 30 height 30
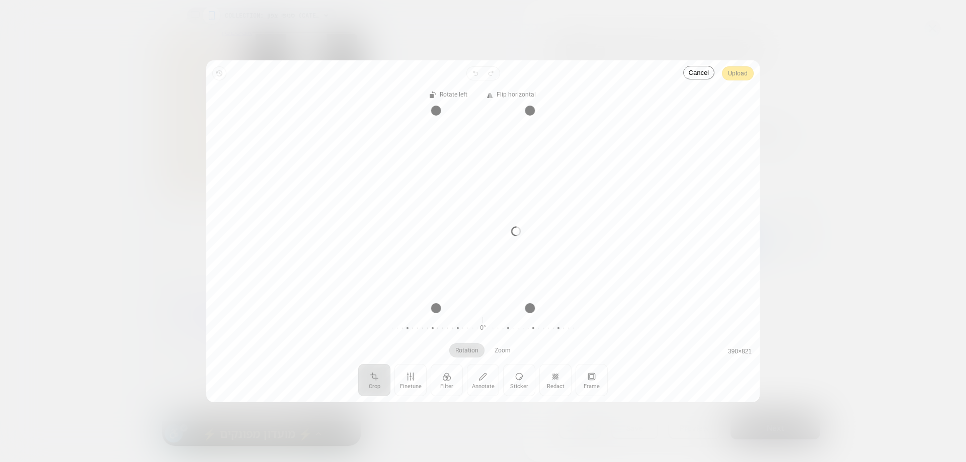
click at [743, 76] on div "Processing image… Busy" at bounding box center [482, 231] width 553 height 342
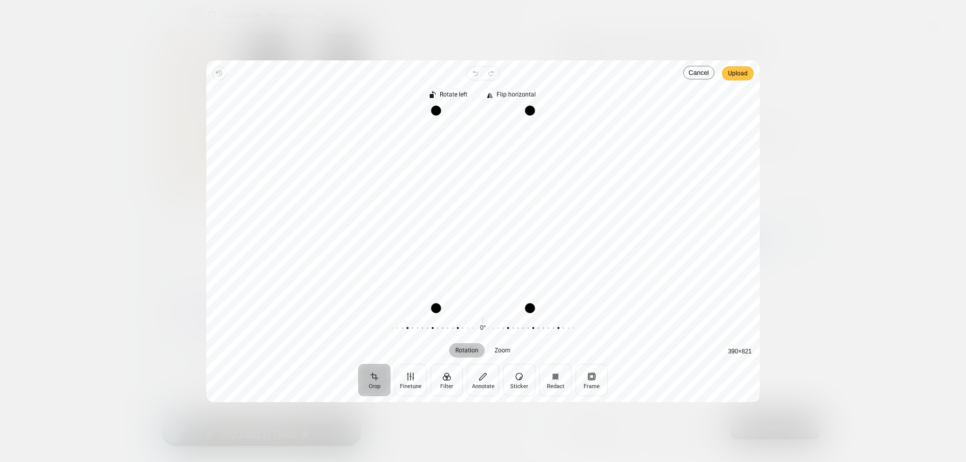
click at [734, 79] on span "Upload" at bounding box center [738, 73] width 20 height 12
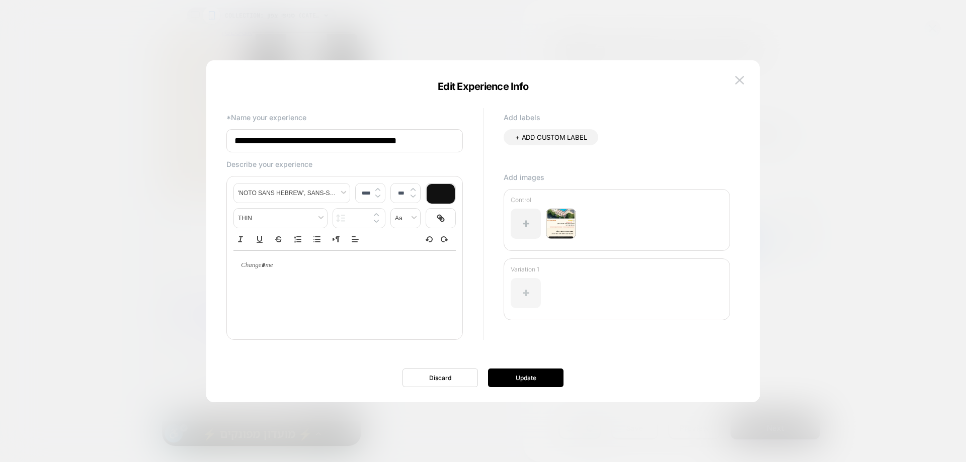
click at [527, 288] on div at bounding box center [526, 293] width 30 height 30
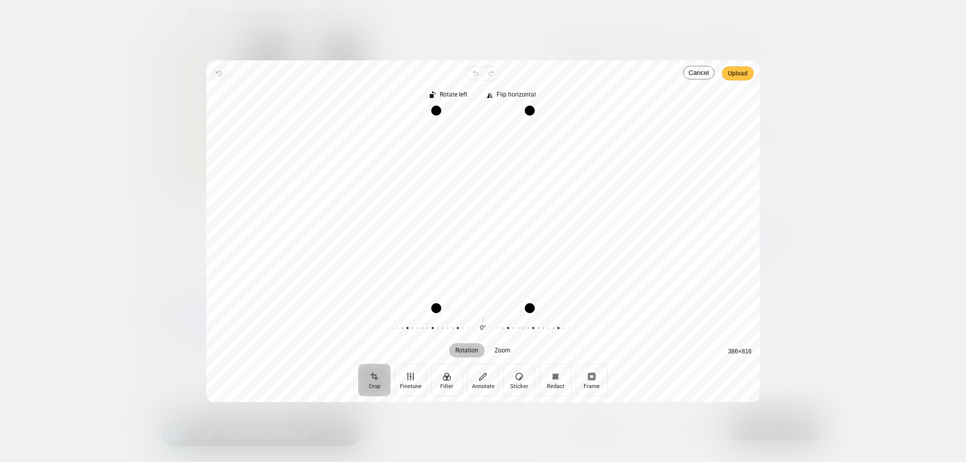
click at [745, 72] on span "Upload" at bounding box center [738, 73] width 20 height 12
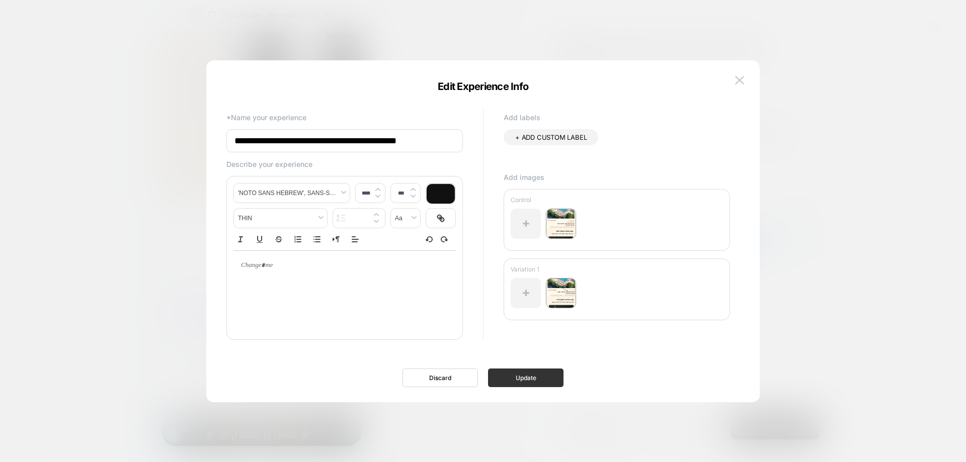
click at [519, 375] on button "Update" at bounding box center [525, 378] width 75 height 19
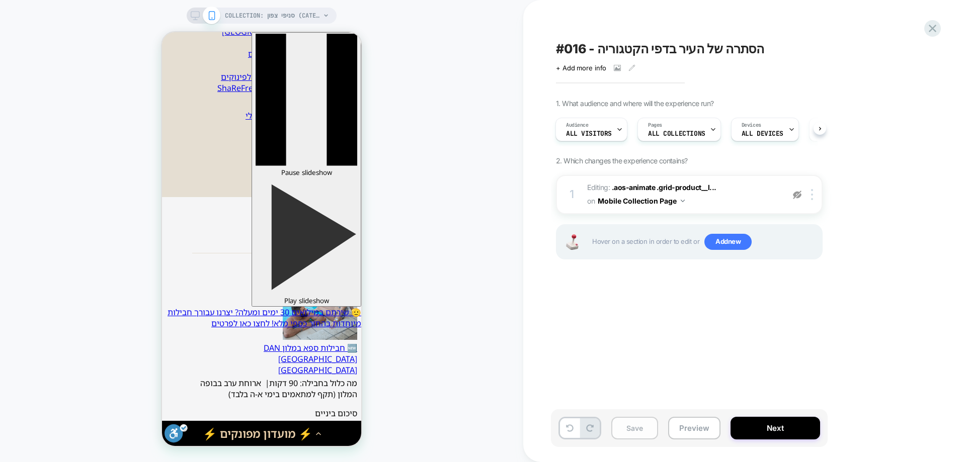
click at [638, 428] on button "Save" at bounding box center [634, 428] width 47 height 23
click at [796, 192] on img at bounding box center [797, 195] width 9 height 9
click at [931, 33] on icon at bounding box center [933, 29] width 14 height 14
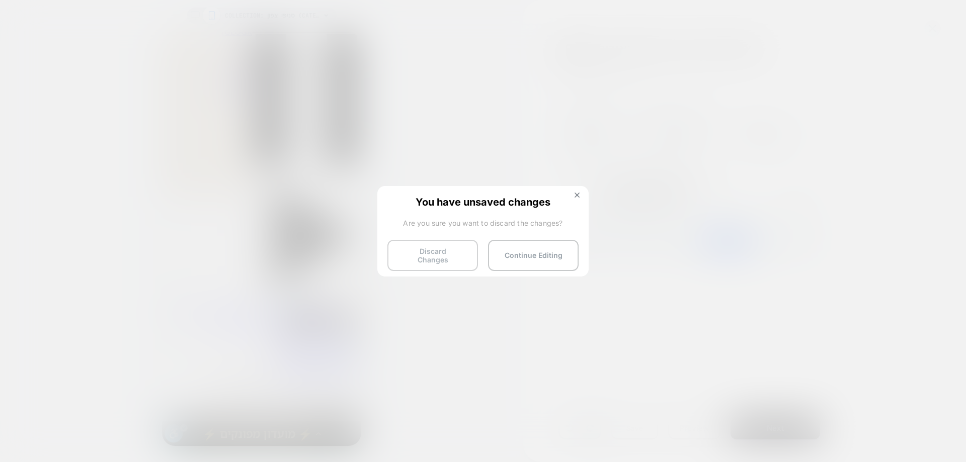
click at [452, 246] on button "Discard Changes" at bounding box center [432, 255] width 91 height 31
